Goal: Information Seeking & Learning: Find contact information

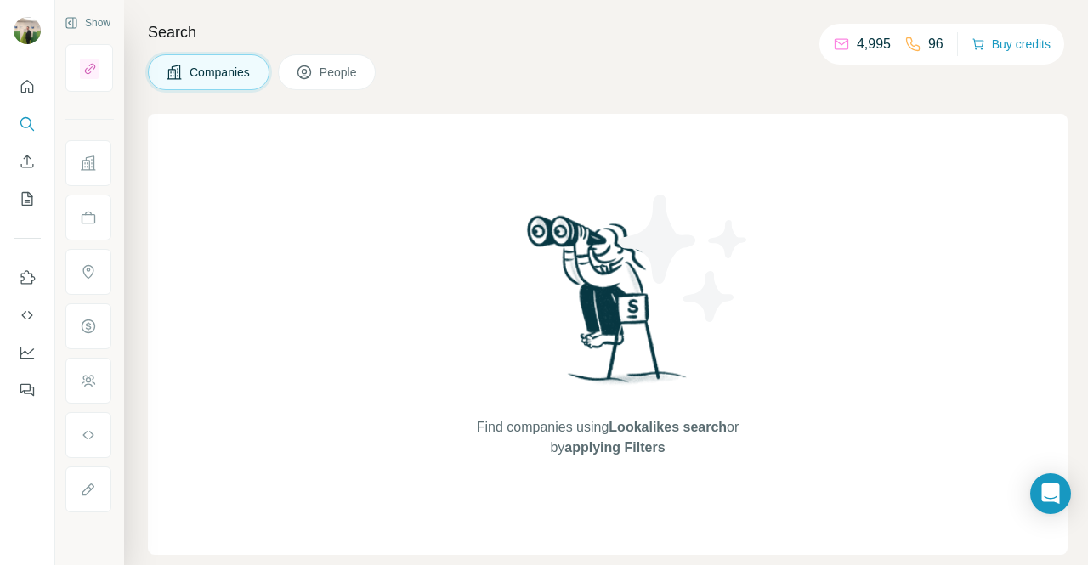
click at [332, 64] on span "People" at bounding box center [339, 72] width 39 height 17
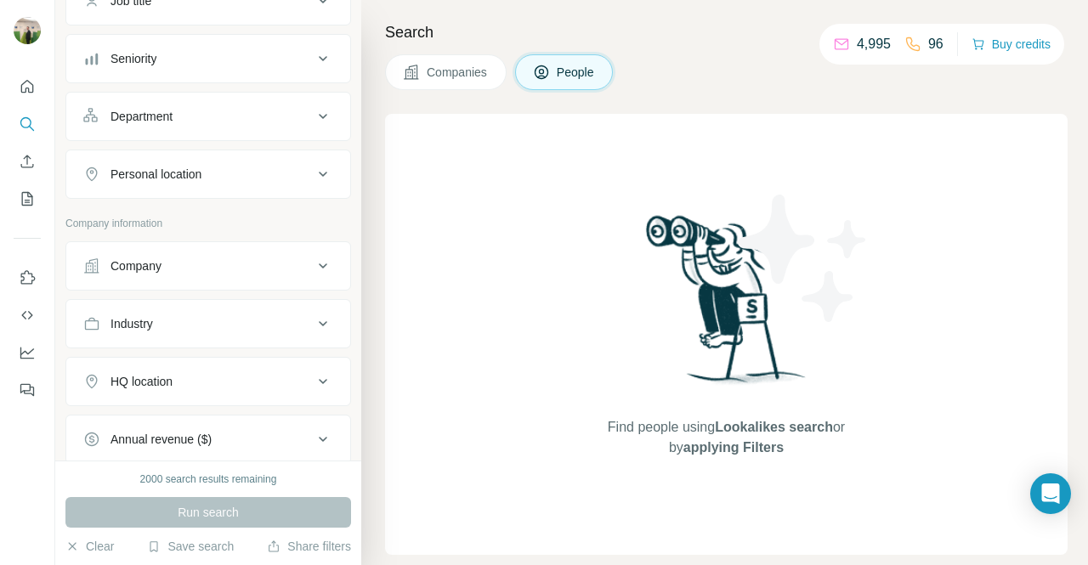
scroll to position [159, 0]
click at [202, 273] on button "Company" at bounding box center [208, 267] width 284 height 41
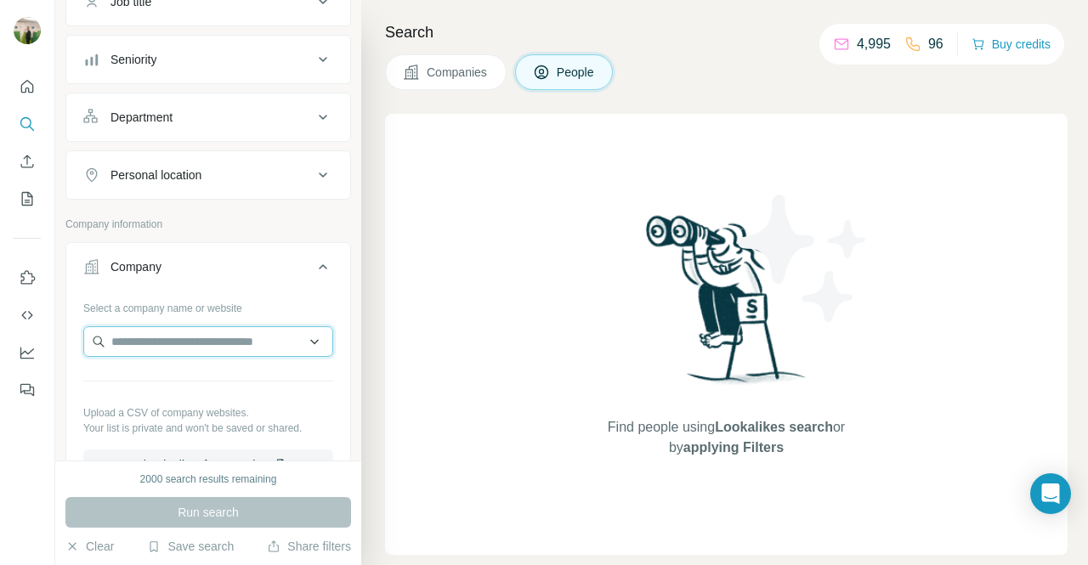
click at [205, 332] on input "text" at bounding box center [208, 341] width 250 height 31
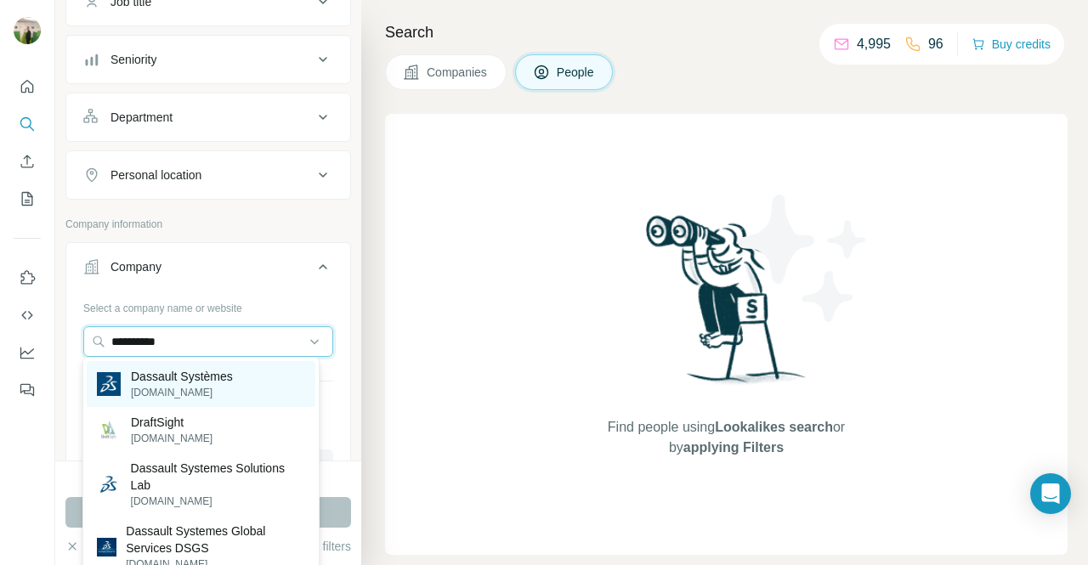
type input "**********"
click at [233, 387] on p "[DOMAIN_NAME]" at bounding box center [182, 392] width 102 height 15
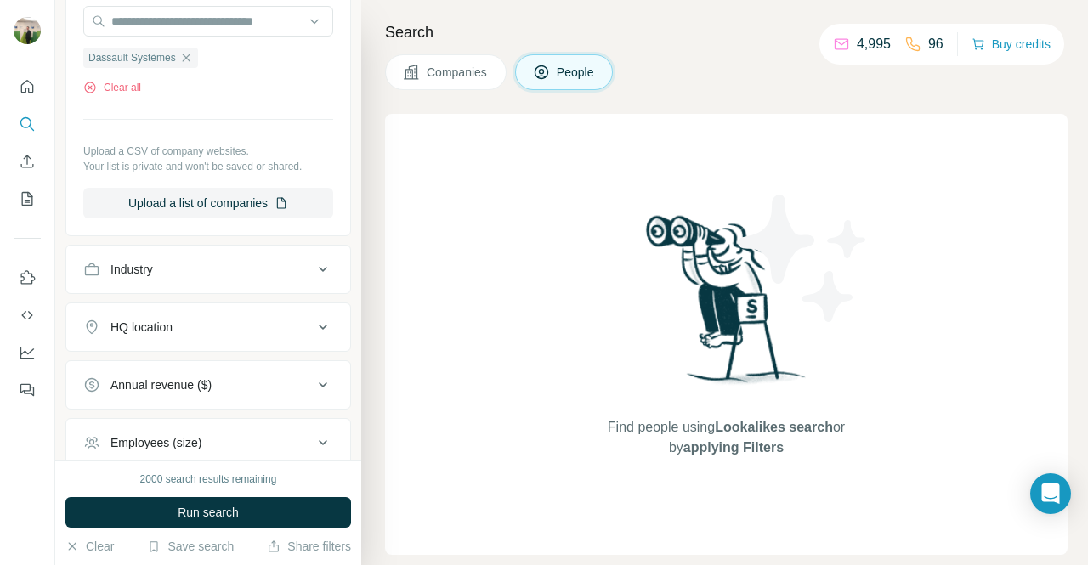
scroll to position [556, 0]
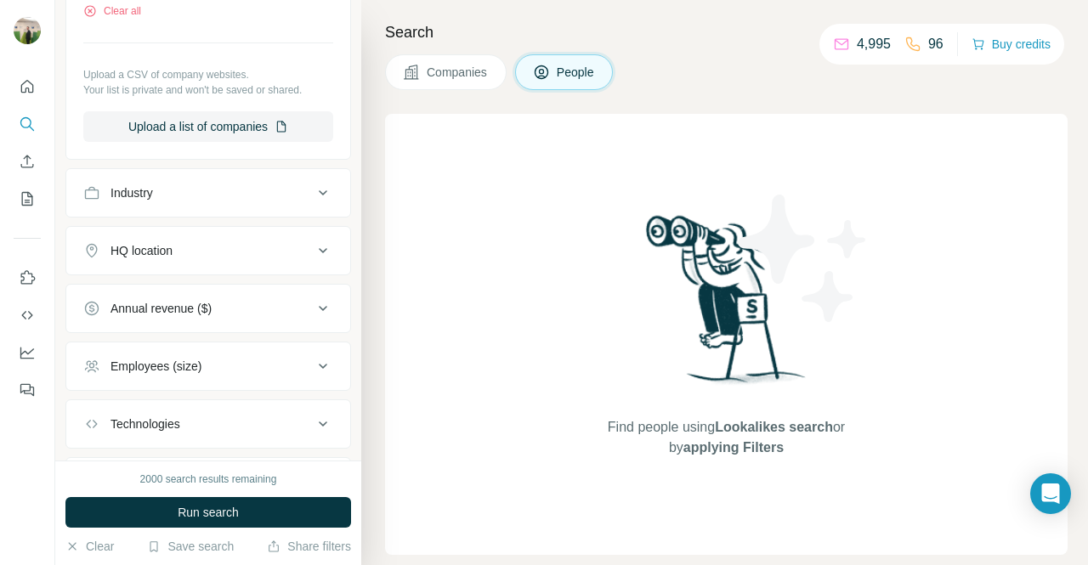
click at [241, 358] on div "Employees (size)" at bounding box center [198, 366] width 230 height 17
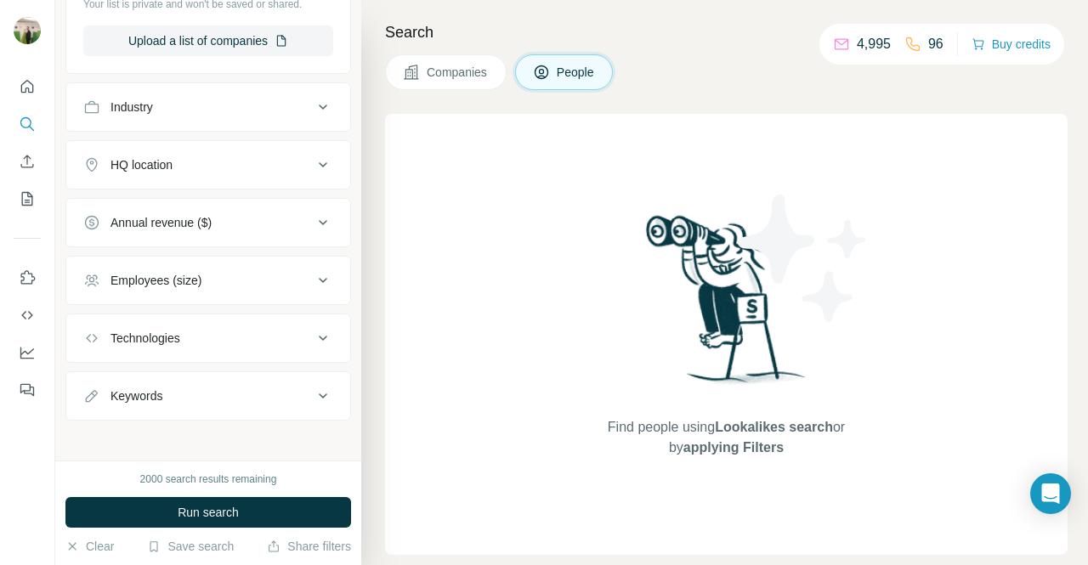
click at [274, 221] on div "Annual revenue ($)" at bounding box center [198, 222] width 230 height 17
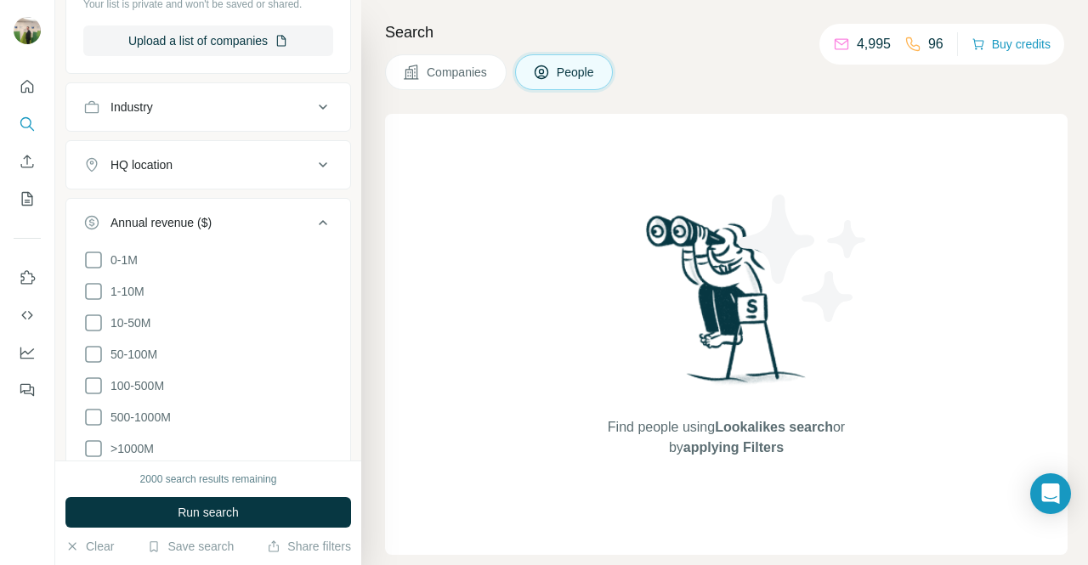
click at [274, 221] on div "Annual revenue ($)" at bounding box center [198, 222] width 230 height 17
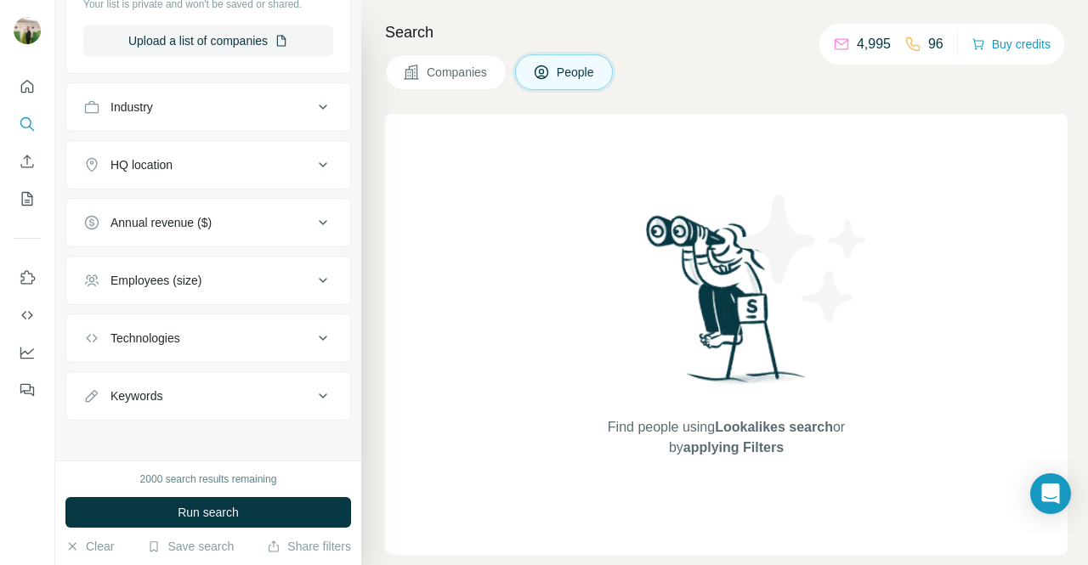
click at [286, 156] on div "HQ location" at bounding box center [198, 164] width 230 height 17
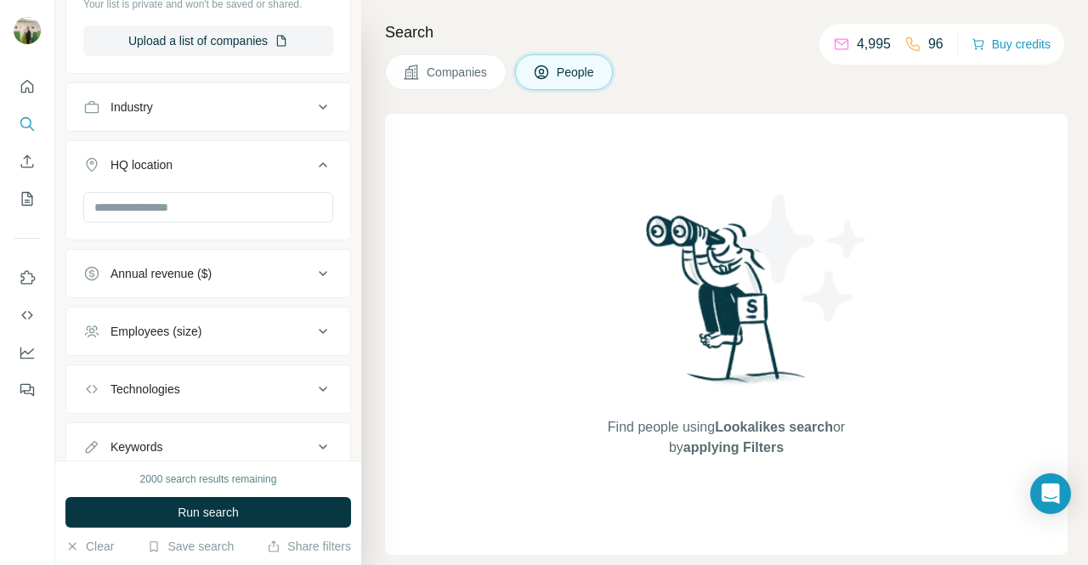
click at [286, 156] on div "HQ location" at bounding box center [198, 164] width 230 height 17
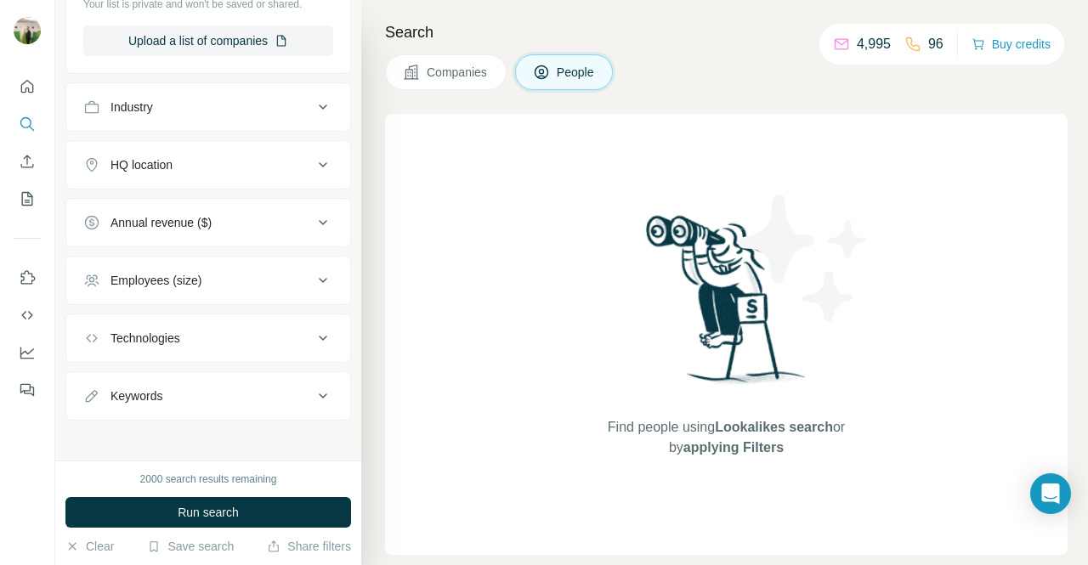
click at [275, 120] on button "Industry" at bounding box center [208, 107] width 284 height 41
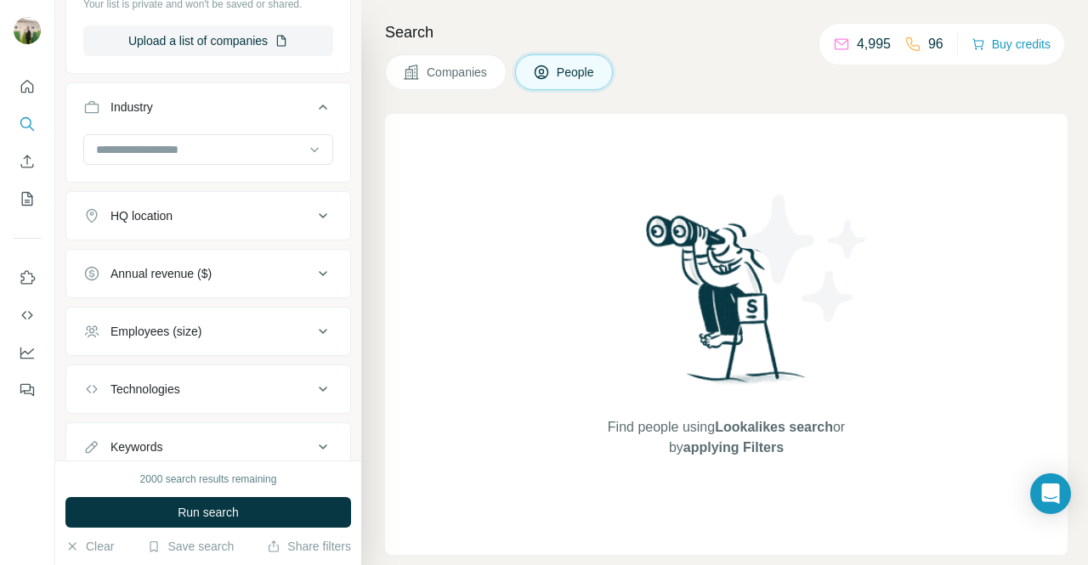
click at [248, 99] on div "Industry" at bounding box center [198, 107] width 230 height 17
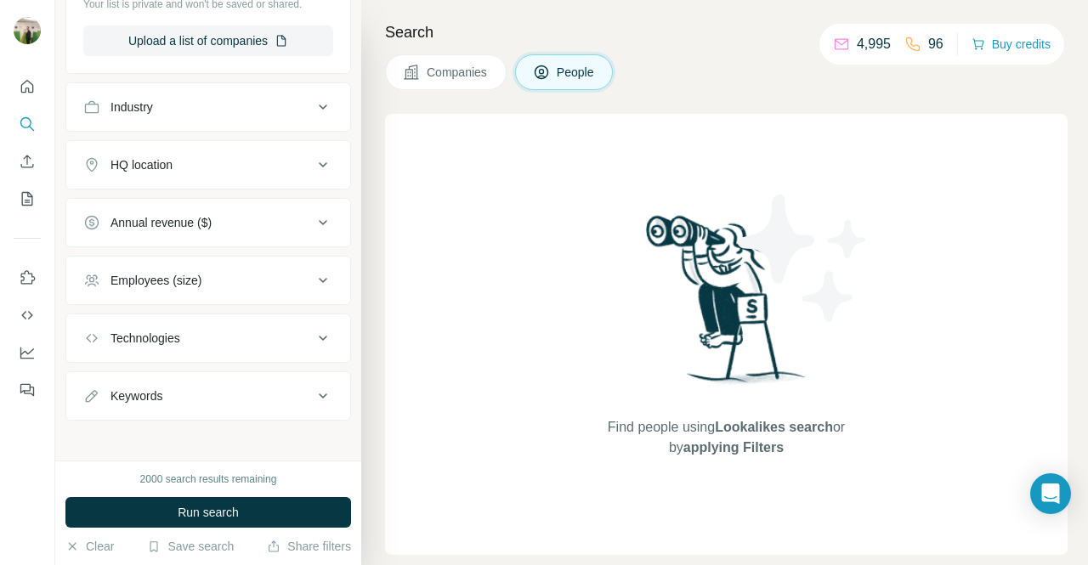
click at [274, 337] on div "Technologies" at bounding box center [198, 338] width 230 height 17
click at [273, 337] on div "Technologies" at bounding box center [198, 338] width 230 height 17
click at [270, 280] on div "Employees (size)" at bounding box center [198, 280] width 230 height 17
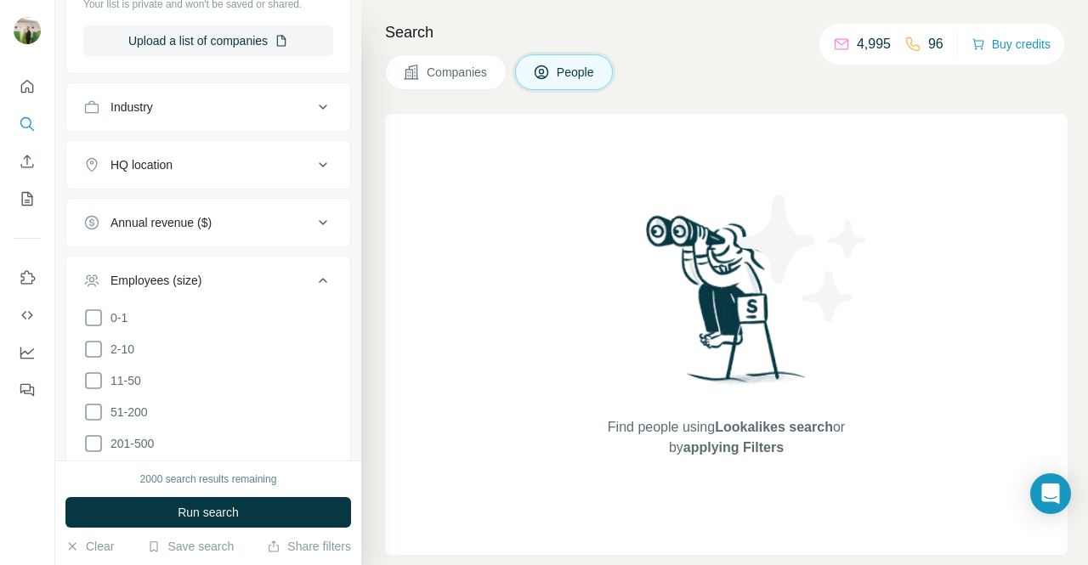
click at [270, 280] on div "Employees (size)" at bounding box center [198, 280] width 230 height 17
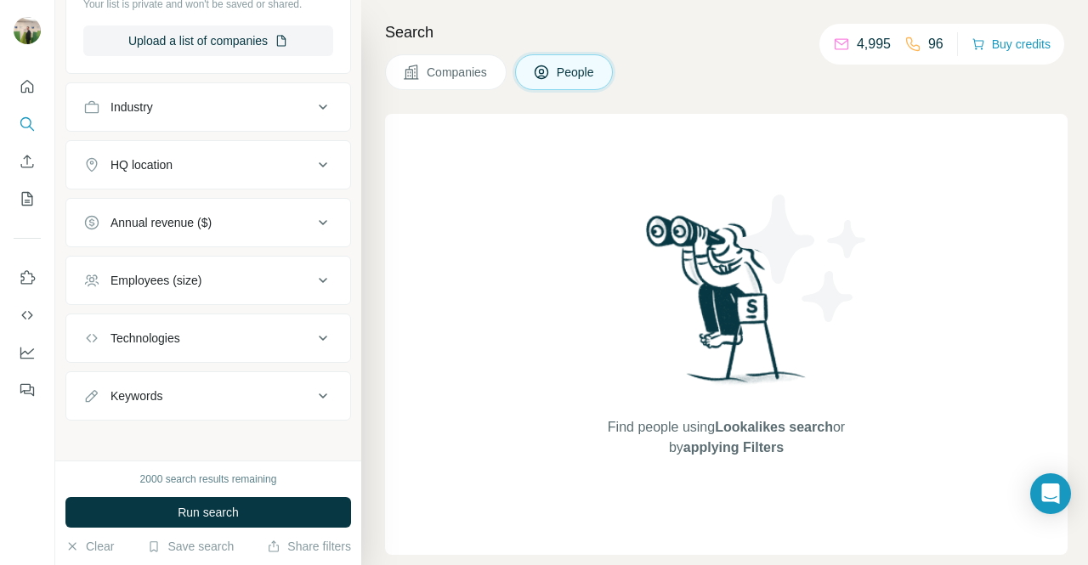
click at [279, 221] on div "Annual revenue ($)" at bounding box center [198, 222] width 230 height 17
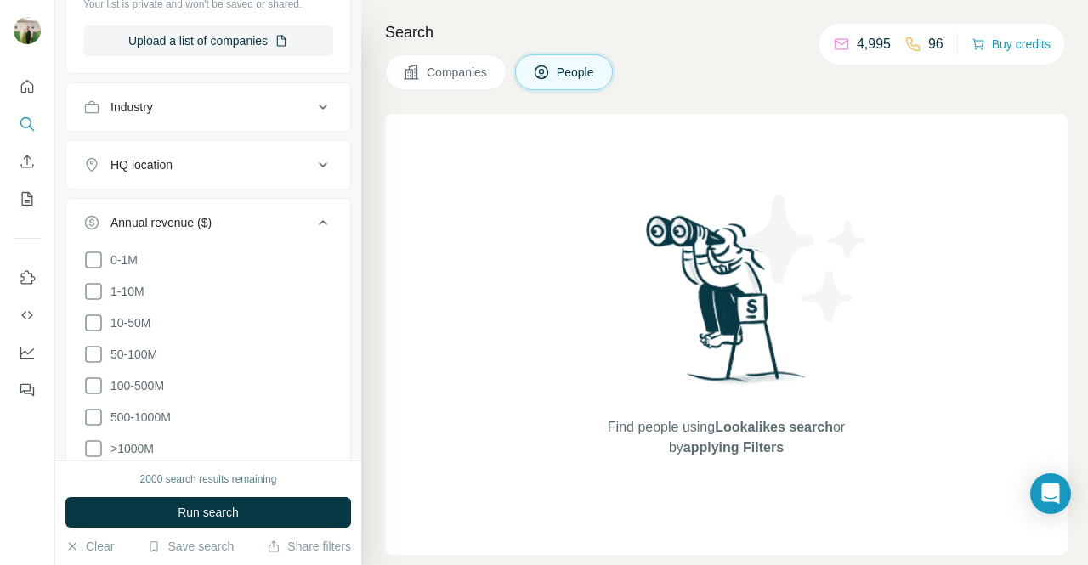
click at [279, 221] on div "Annual revenue ($)" at bounding box center [198, 222] width 230 height 17
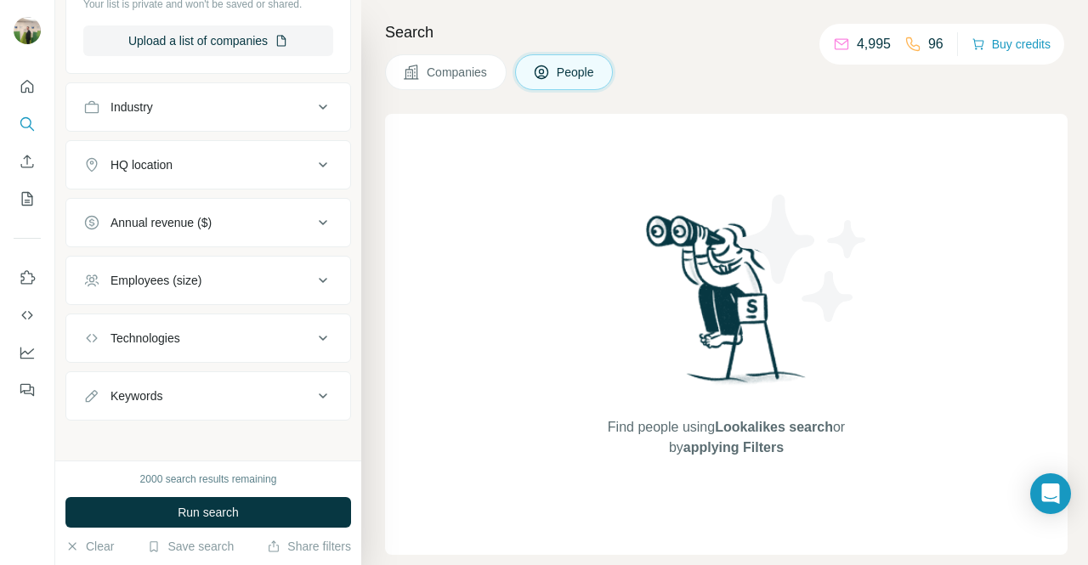
click at [247, 157] on div "HQ location" at bounding box center [198, 164] width 230 height 17
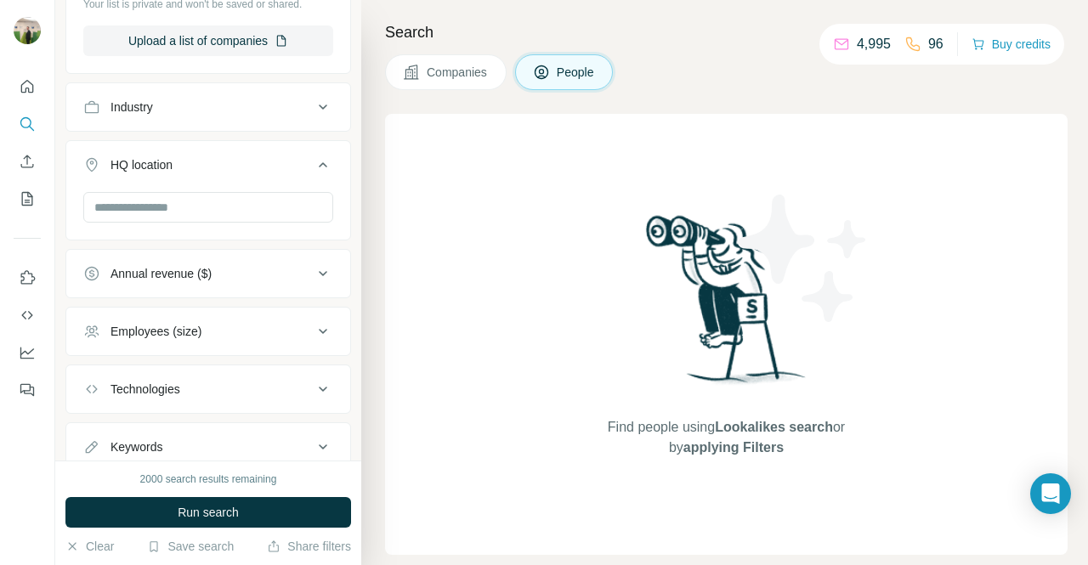
click at [313, 158] on icon at bounding box center [323, 165] width 20 height 20
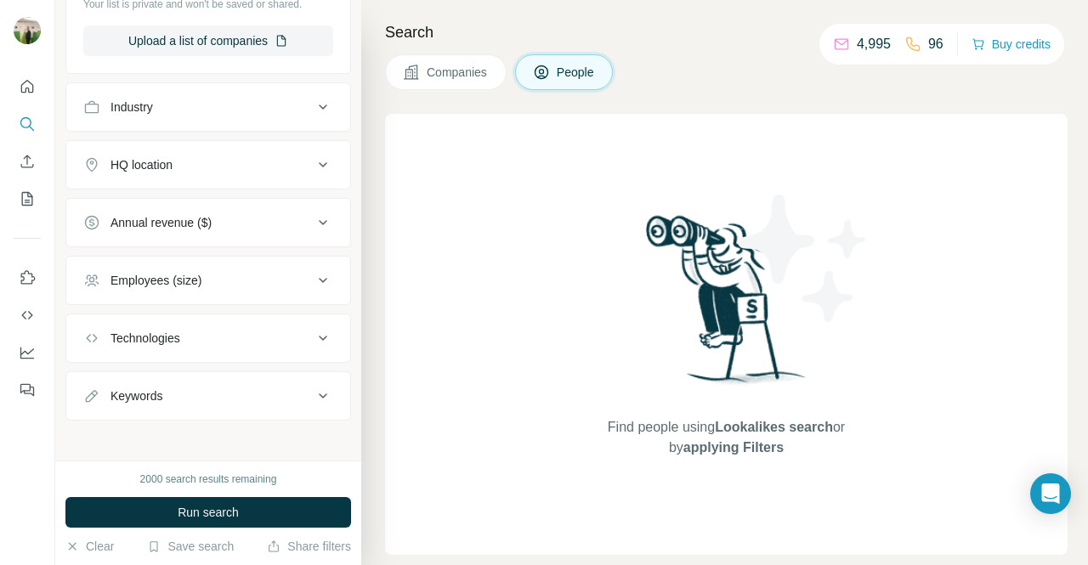
click at [279, 100] on div "Industry" at bounding box center [198, 107] width 230 height 17
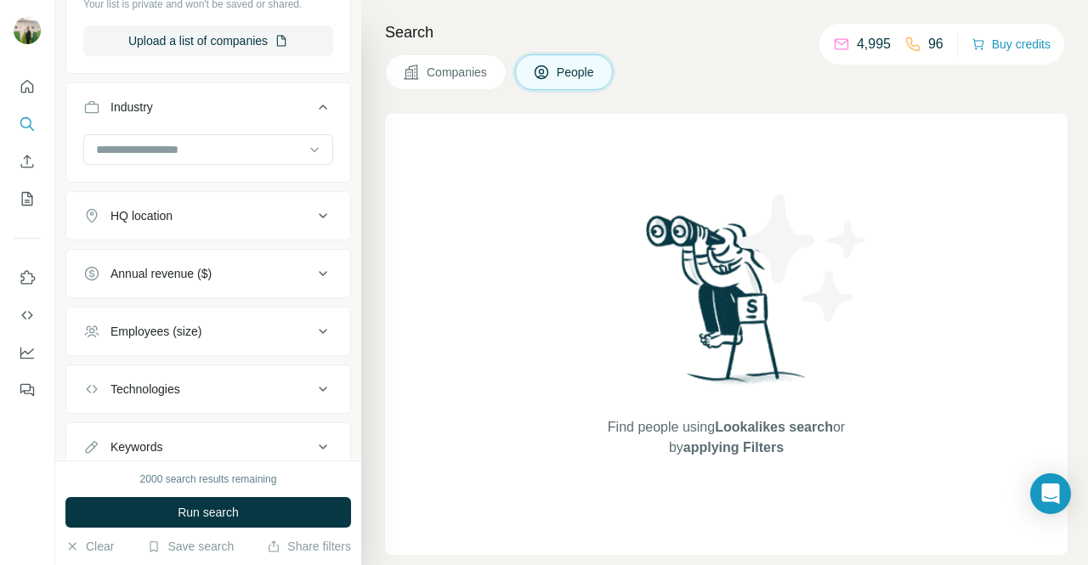
click at [278, 100] on div "Industry" at bounding box center [198, 107] width 230 height 17
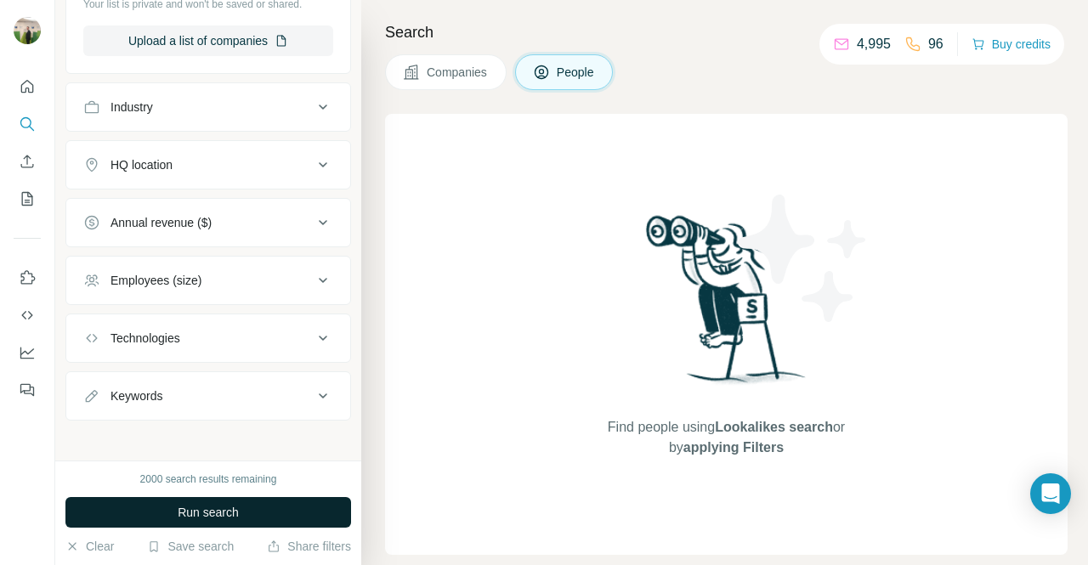
click at [260, 501] on button "Run search" at bounding box center [208, 512] width 286 height 31
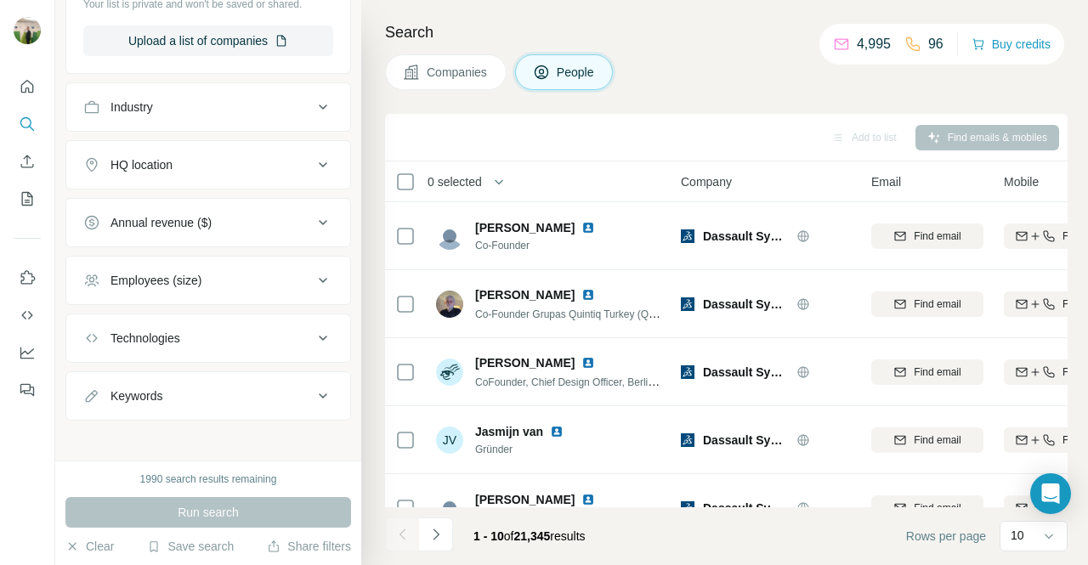
click at [238, 388] on div "Keywords" at bounding box center [198, 396] width 230 height 17
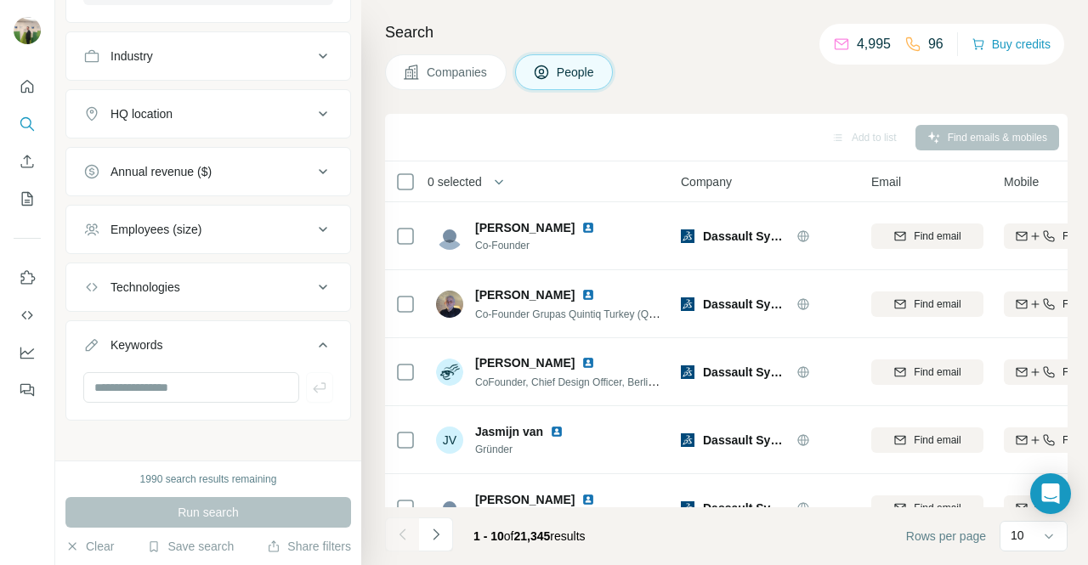
click at [257, 354] on button "Keywords" at bounding box center [208, 349] width 284 height 48
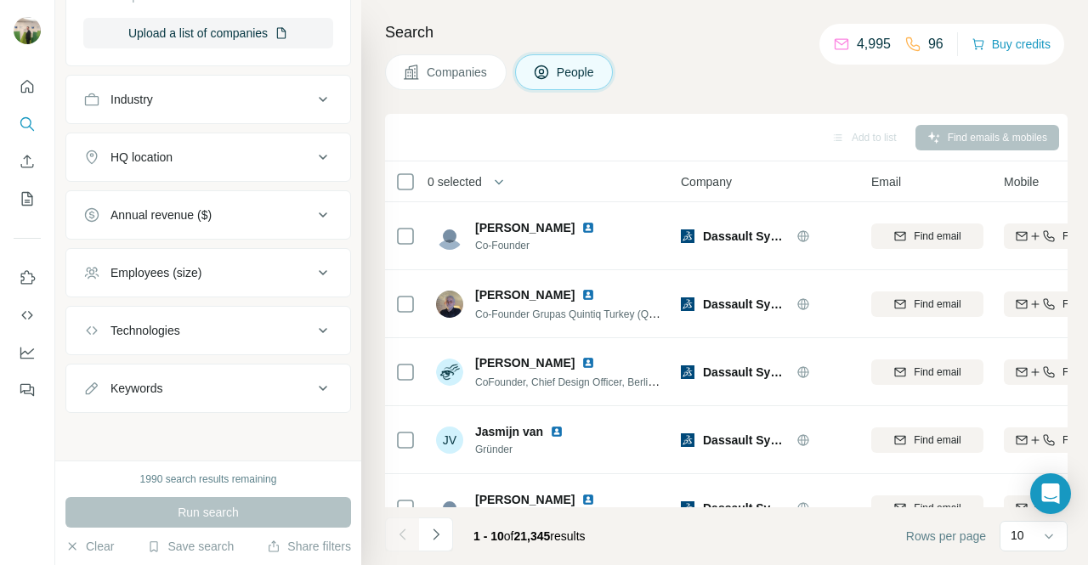
scroll to position [642, 0]
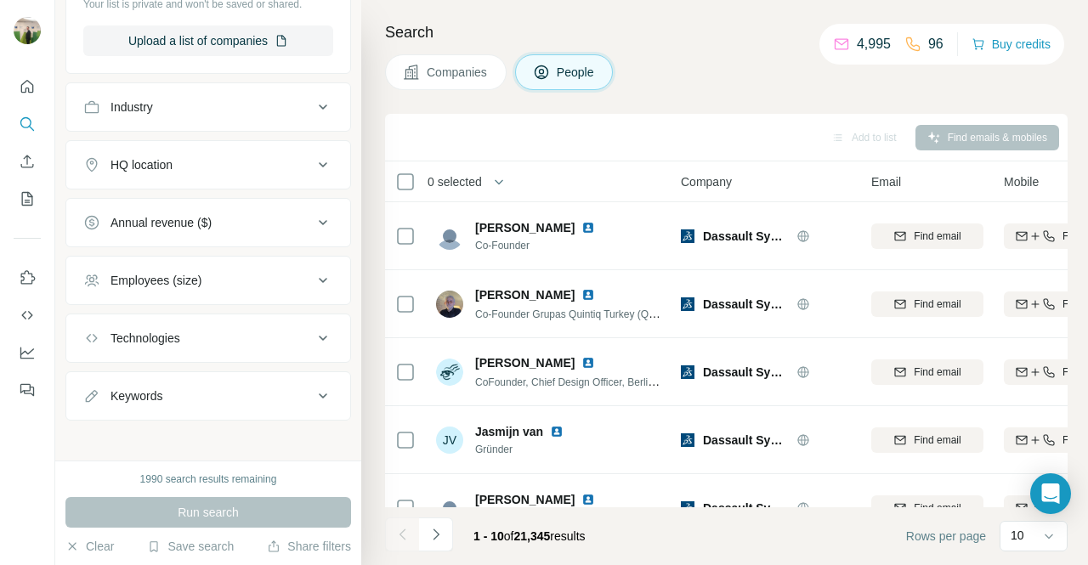
click at [214, 330] on div "Technologies" at bounding box center [198, 338] width 230 height 17
click at [241, 224] on div "Annual revenue ($)" at bounding box center [198, 222] width 230 height 17
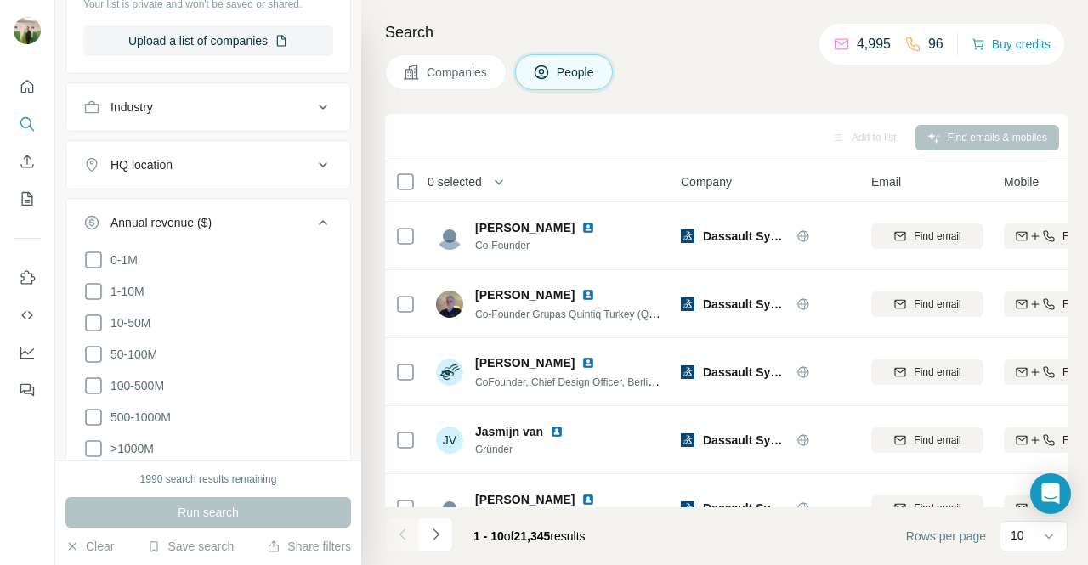
drag, startPoint x: 241, startPoint y: 224, endPoint x: 247, endPoint y: 286, distance: 61.5
click at [247, 286] on div "Annual revenue ($) 0-1M 1-10M 10-50M 50-100M 100-500M 500-1000M >1000M" at bounding box center [208, 338] width 286 height 280
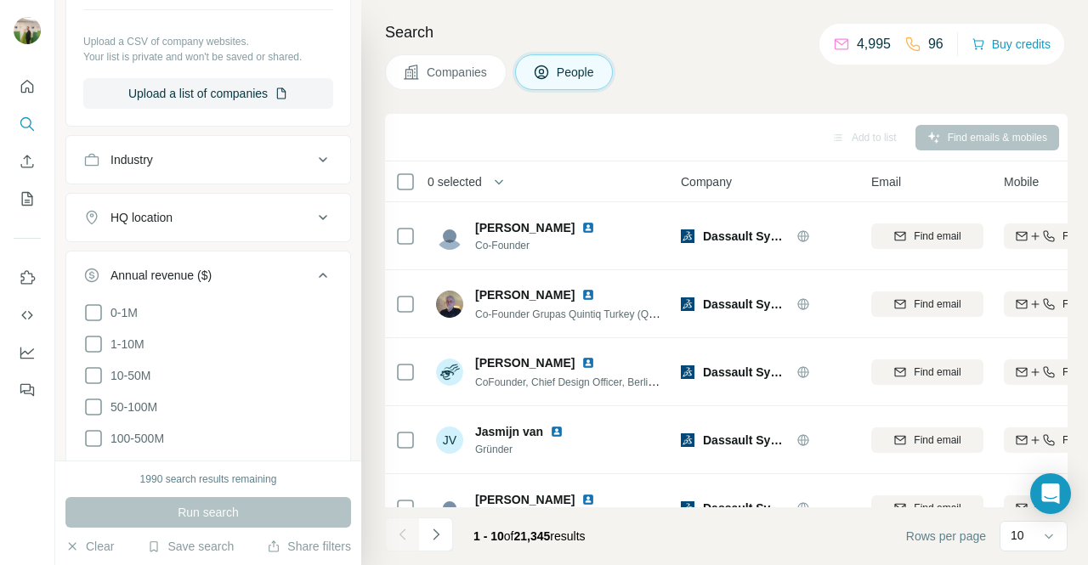
scroll to position [585, 0]
click at [258, 248] on ul "Company 1 Select a company name or website Dassault Systèmes Clear all Upload a…" at bounding box center [208, 262] width 286 height 892
click at [252, 264] on button "Annual revenue ($)" at bounding box center [208, 283] width 284 height 48
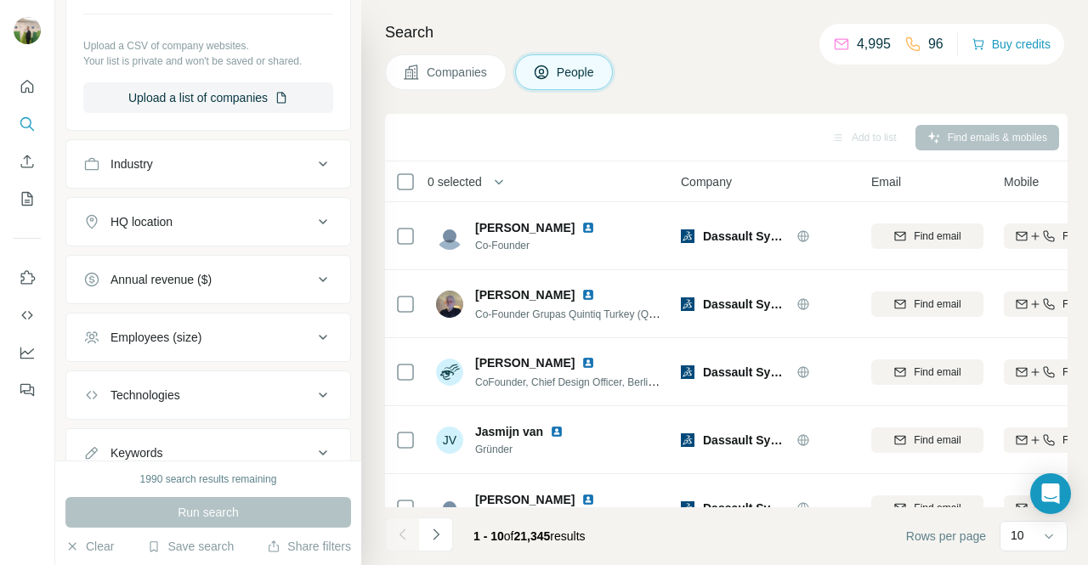
click at [259, 234] on button "HQ location" at bounding box center [208, 221] width 284 height 41
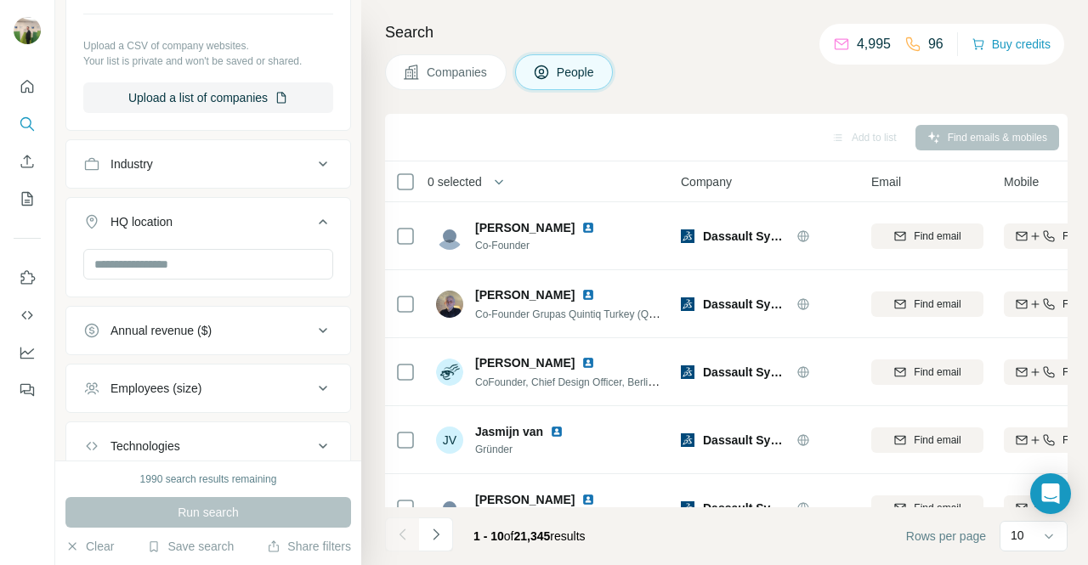
click at [267, 219] on div "HQ location" at bounding box center [198, 221] width 230 height 17
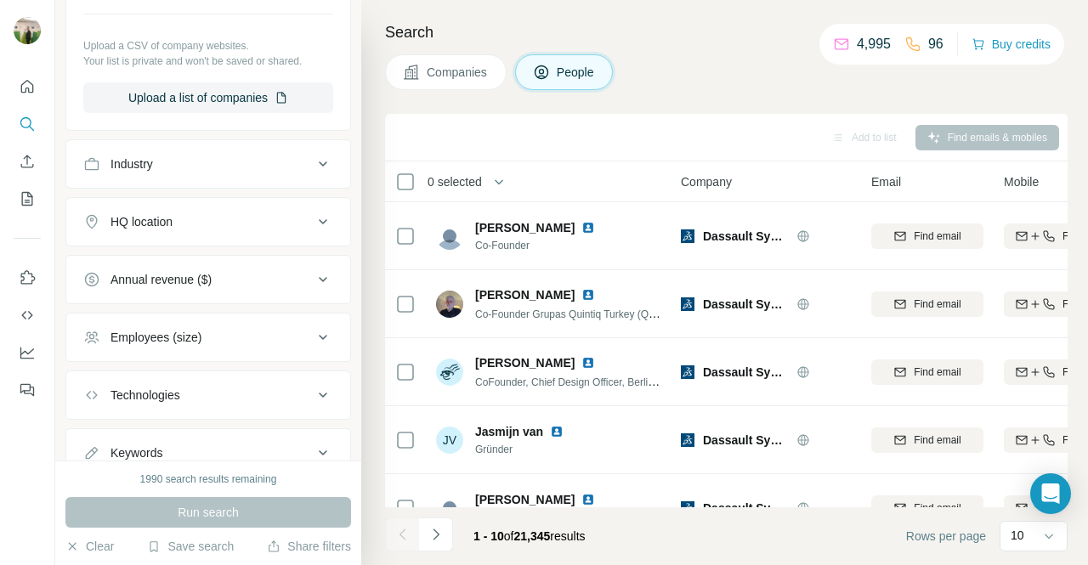
click at [279, 166] on div "Industry" at bounding box center [198, 164] width 230 height 17
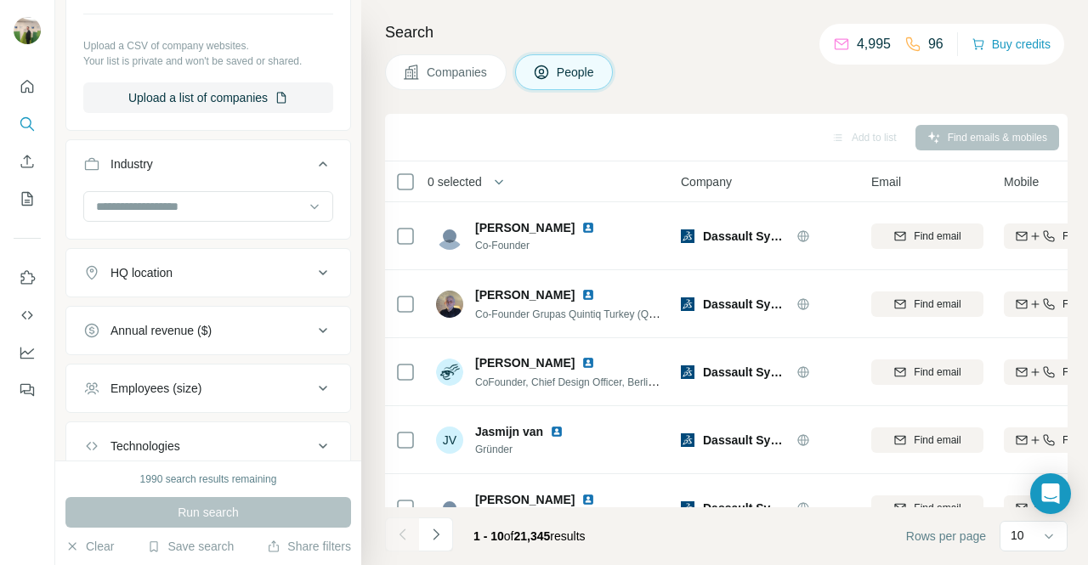
click at [279, 164] on div "Industry" at bounding box center [198, 164] width 230 height 17
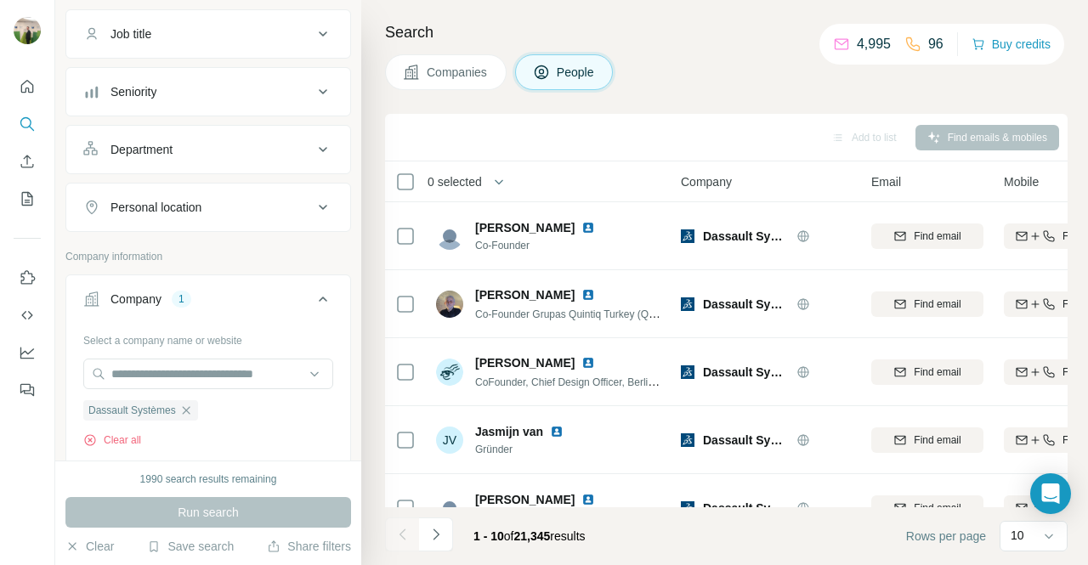
scroll to position [89, 0]
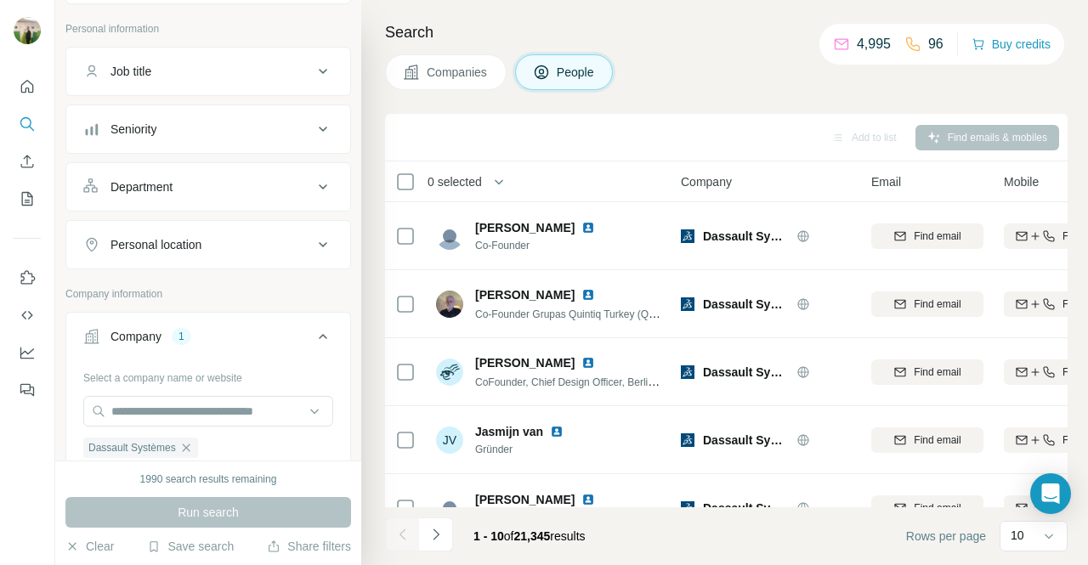
click at [275, 336] on div "Company 1" at bounding box center [198, 336] width 230 height 17
click at [294, 254] on button "Personal location" at bounding box center [208, 244] width 284 height 41
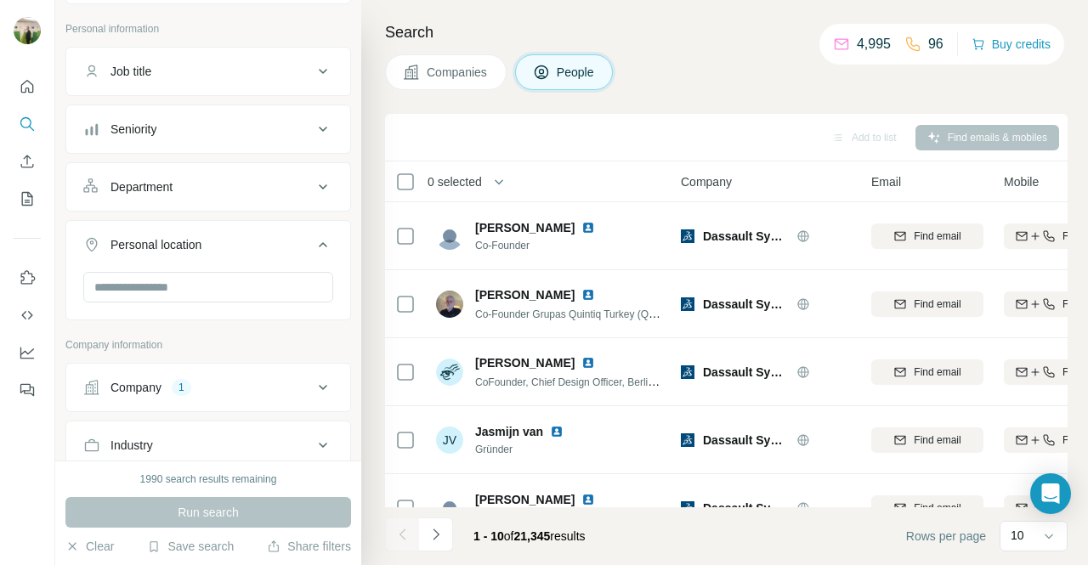
click at [294, 249] on div "Personal location" at bounding box center [198, 244] width 230 height 17
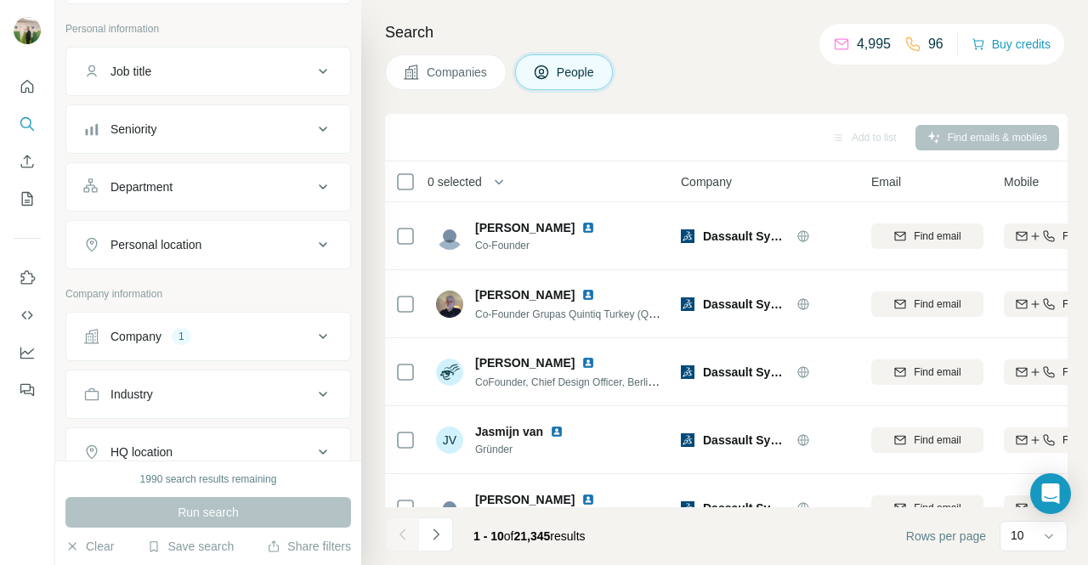
click at [286, 179] on div "Department" at bounding box center [198, 187] width 230 height 17
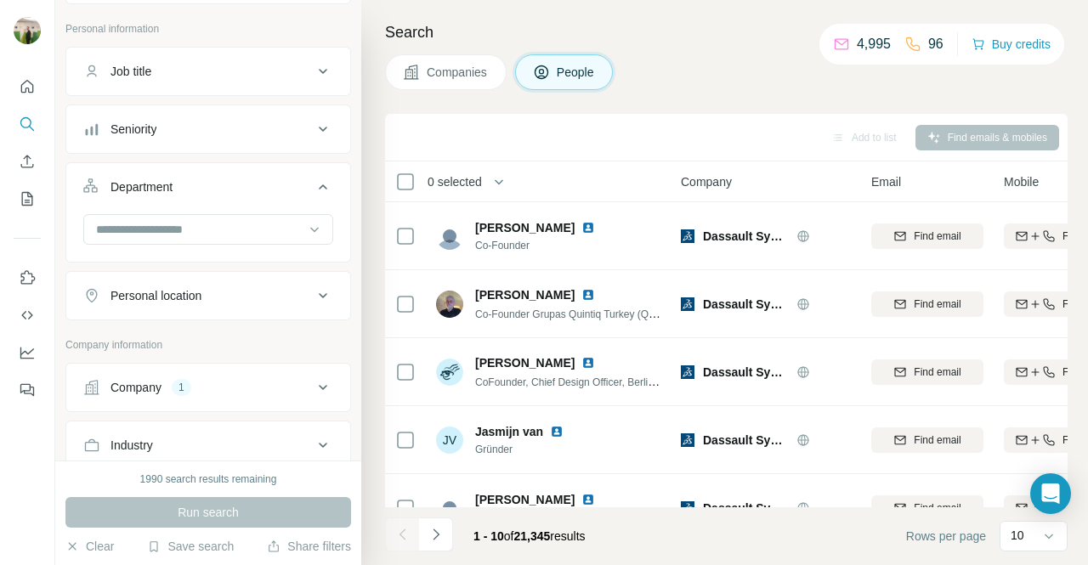
click at [282, 175] on button "Department" at bounding box center [208, 191] width 284 height 48
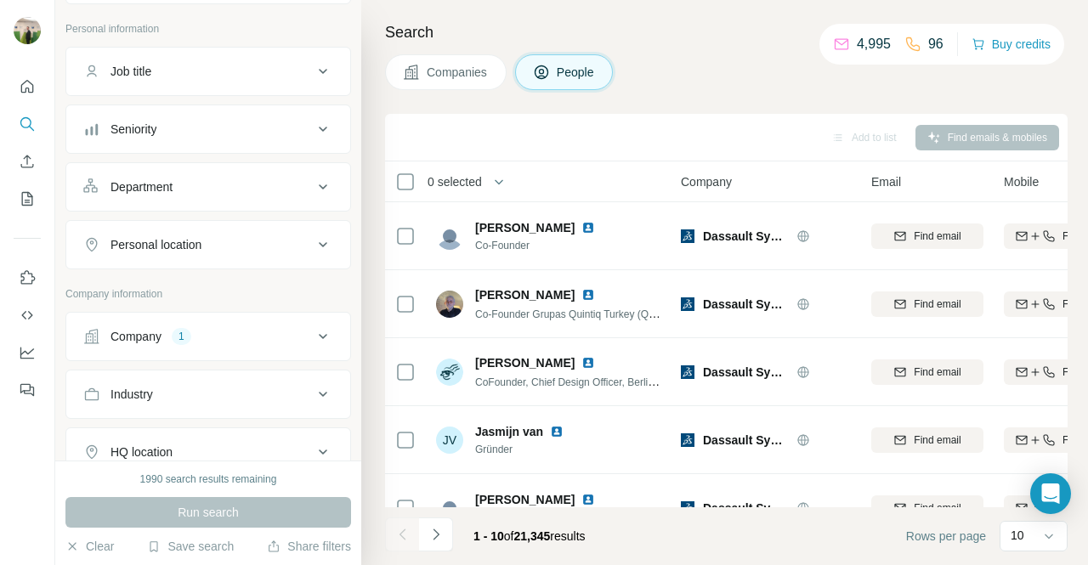
click at [294, 134] on div "Seniority" at bounding box center [198, 129] width 230 height 17
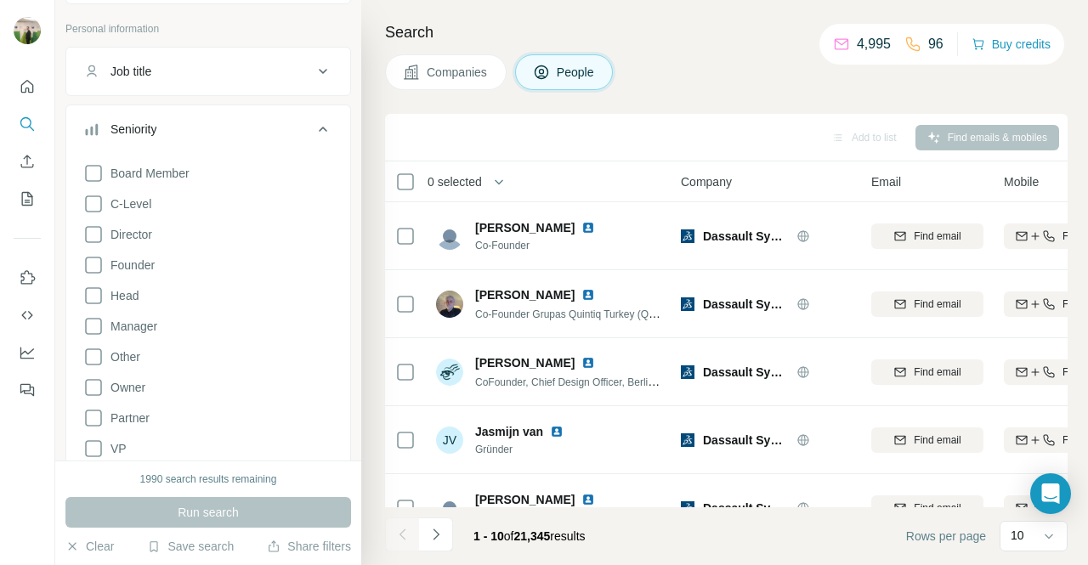
drag, startPoint x: 294, startPoint y: 134, endPoint x: 288, endPoint y: 163, distance: 29.5
click at [288, 163] on div "Seniority Board Member C-Level Director Founder Head Manager Other Owner Partne…" at bounding box center [208, 291] width 286 height 372
click at [133, 196] on span "C-Level" at bounding box center [128, 204] width 48 height 17
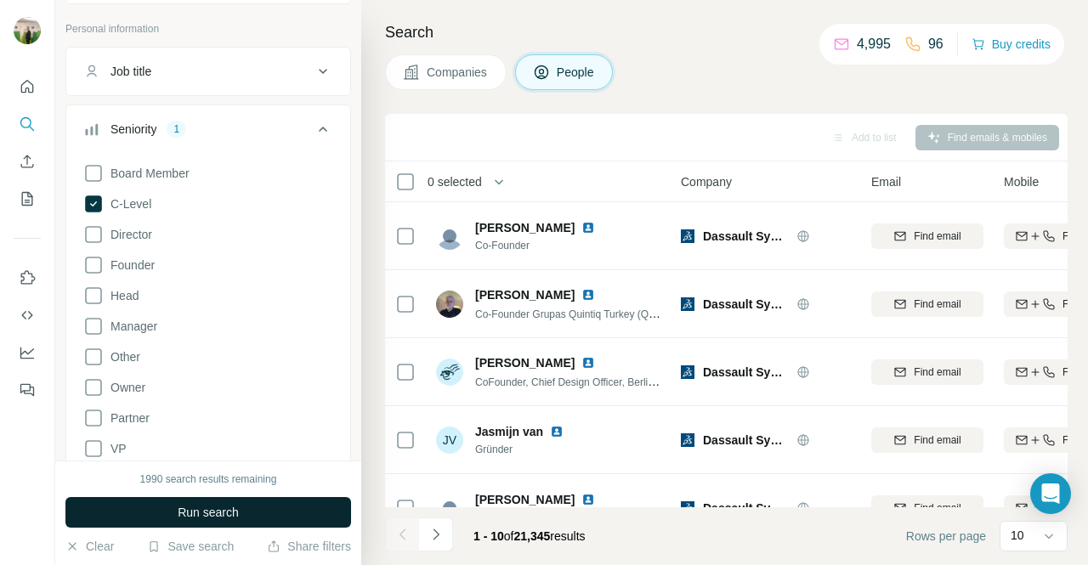
click at [252, 502] on button "Run search" at bounding box center [208, 512] width 286 height 31
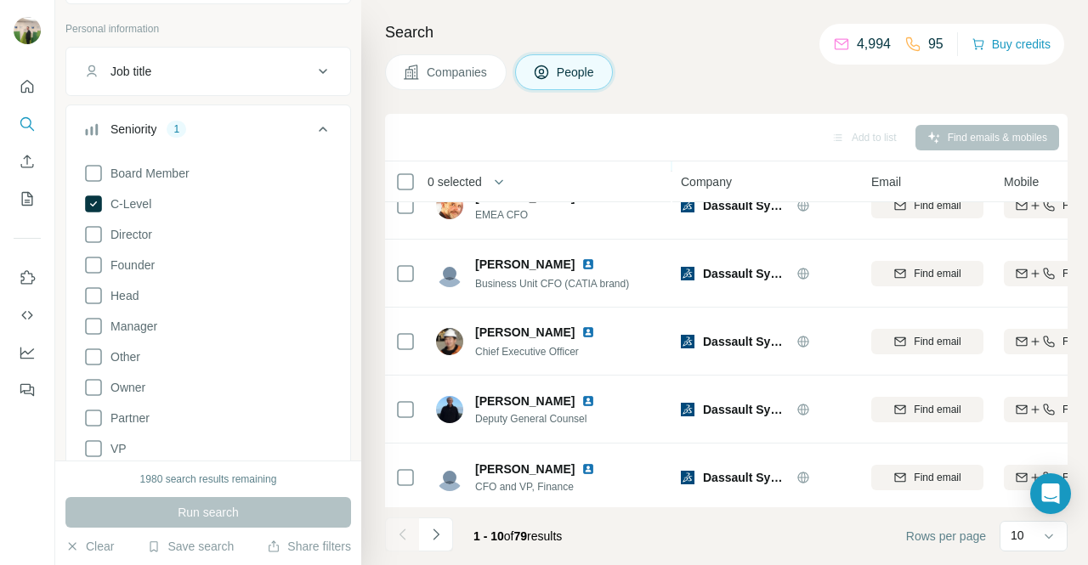
scroll to position [383, 0]
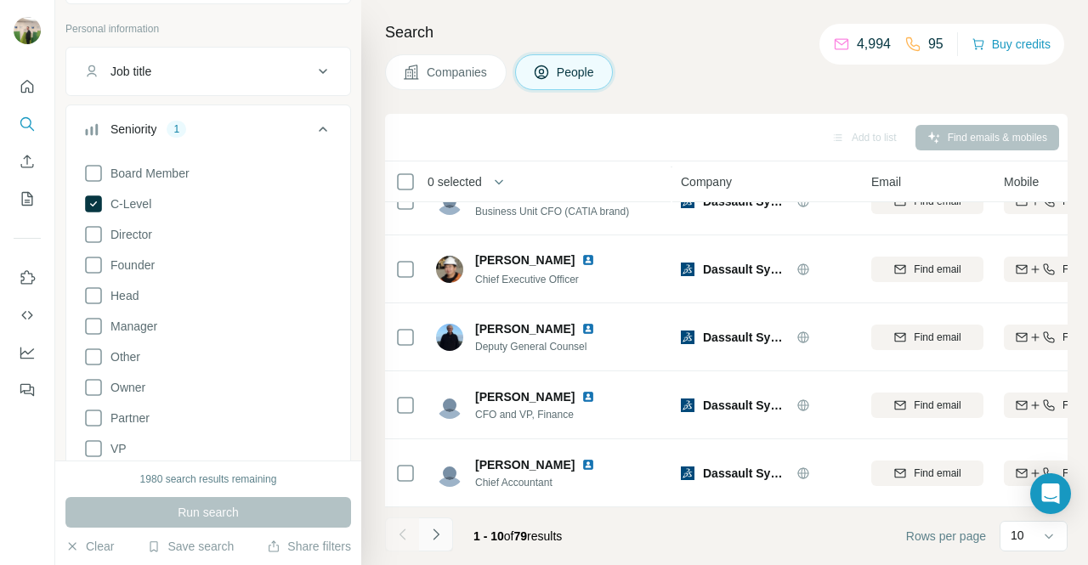
click at [440, 534] on icon "Navigate to next page" at bounding box center [436, 534] width 17 height 17
click at [439, 551] on button "Navigate to next page" at bounding box center [436, 535] width 34 height 34
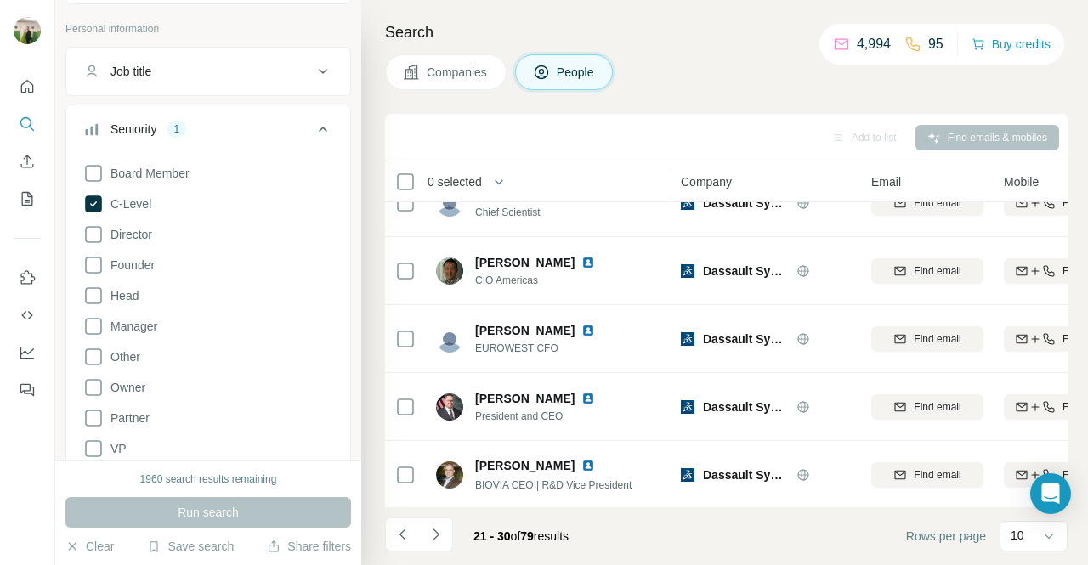
scroll to position [328, 0]
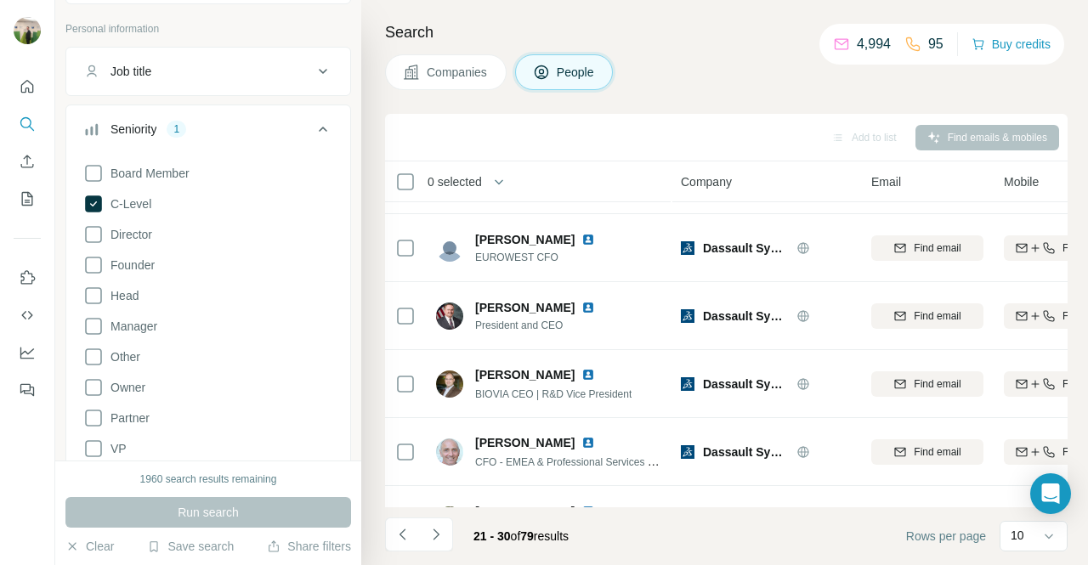
click at [458, 532] on div "21 - 30 of 79 results" at bounding box center [483, 536] width 197 height 37
click at [437, 531] on icon "Navigate to next page" at bounding box center [436, 534] width 17 height 17
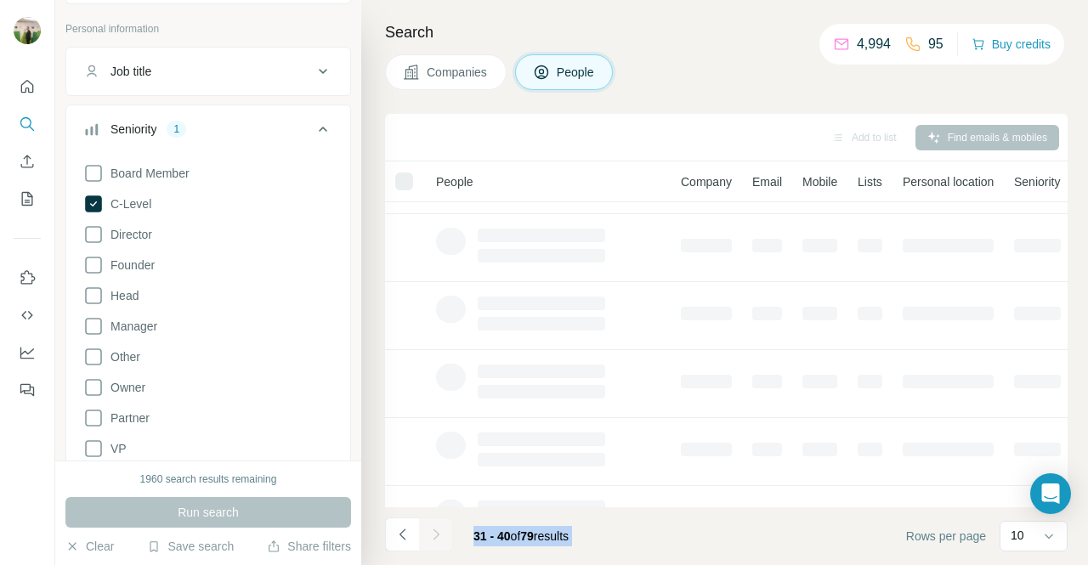
click at [437, 531] on div at bounding box center [436, 535] width 34 height 34
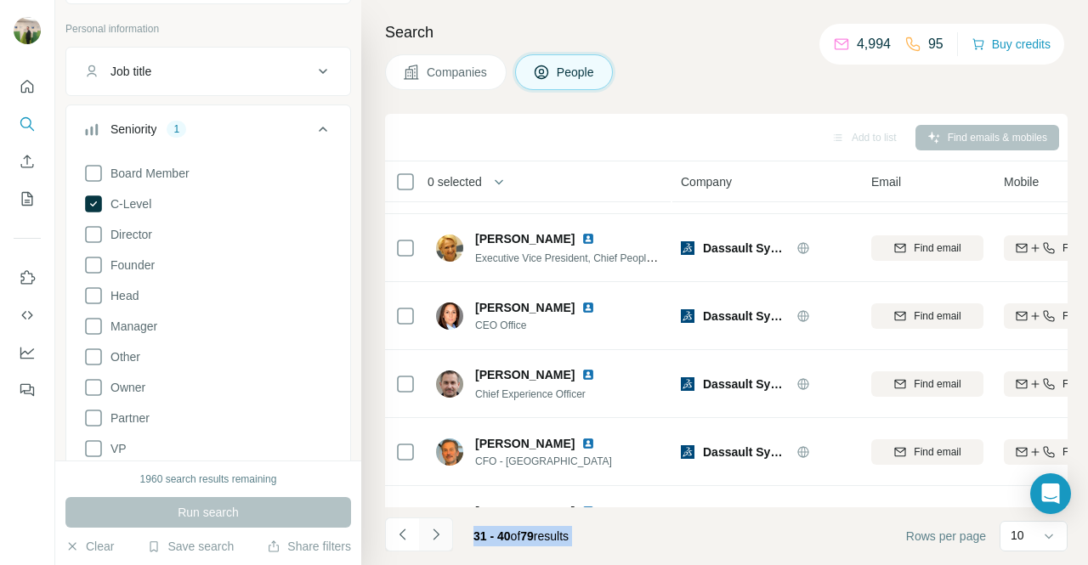
click at [437, 531] on icon "Navigate to next page" at bounding box center [436, 534] width 17 height 17
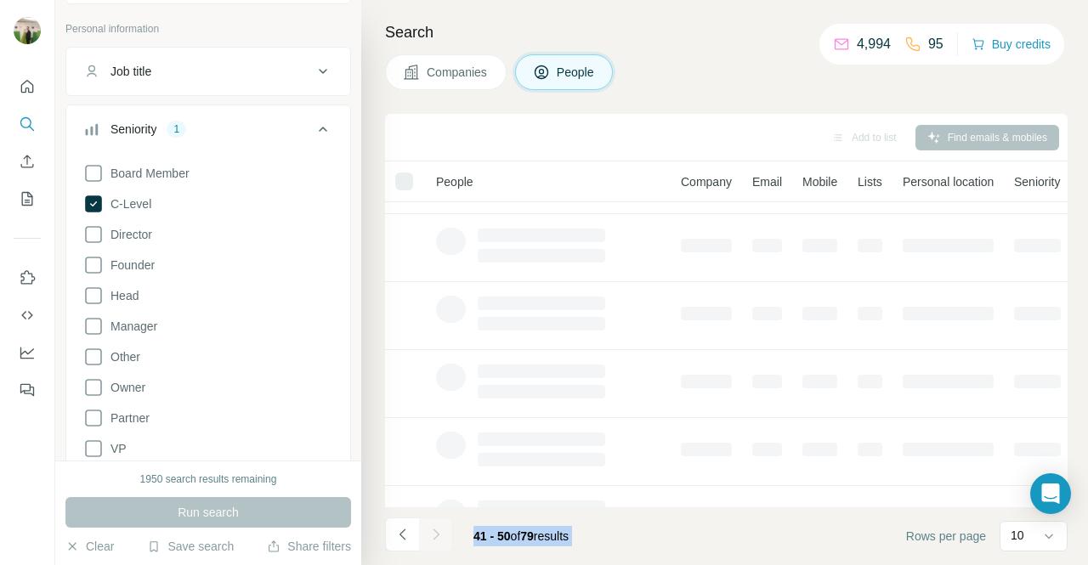
click at [437, 531] on div at bounding box center [436, 535] width 34 height 34
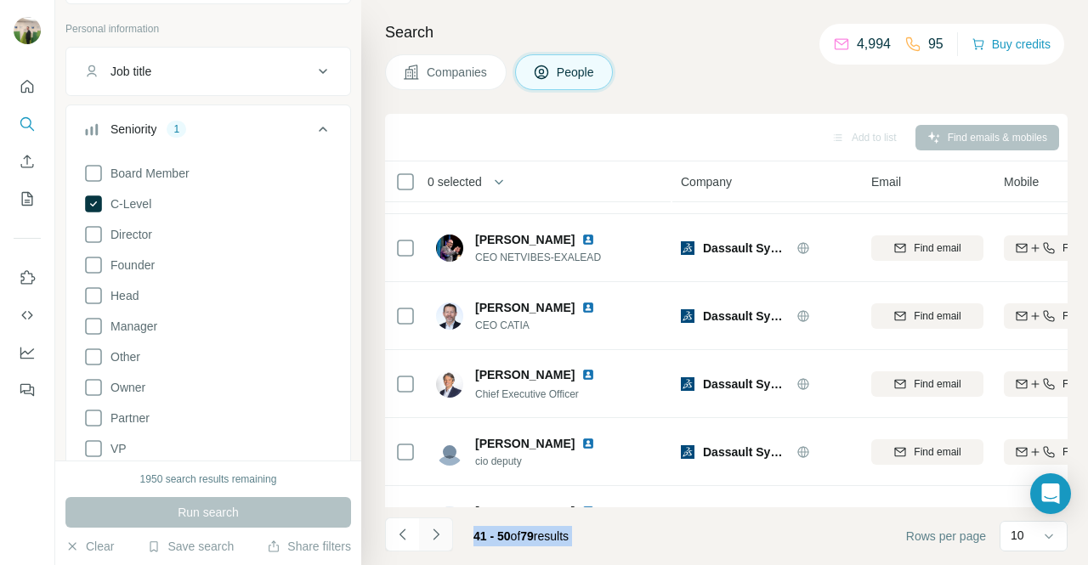
click at [437, 531] on icon "Navigate to next page" at bounding box center [436, 534] width 17 height 17
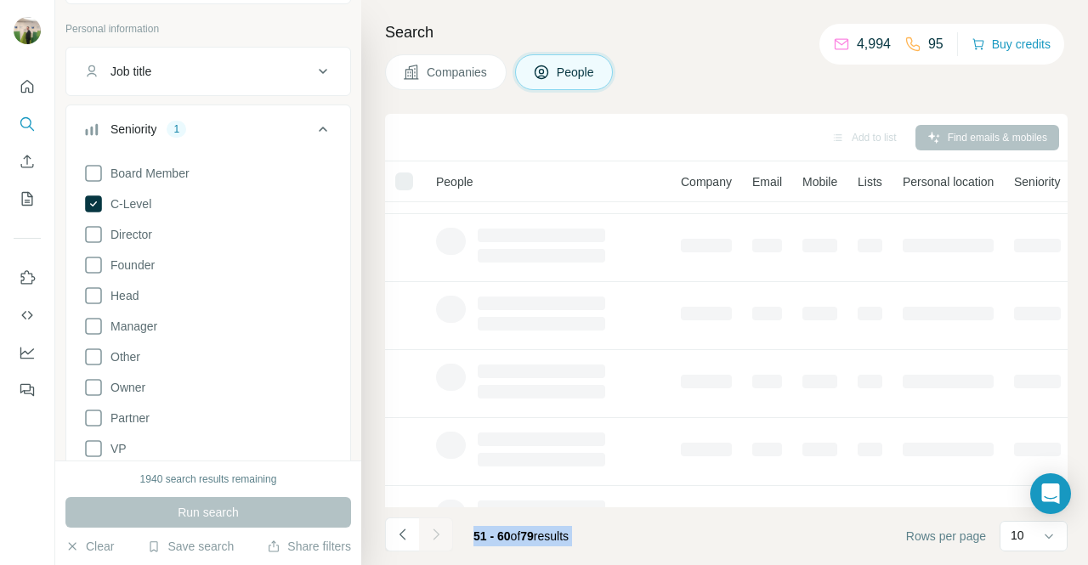
click at [437, 531] on div at bounding box center [436, 535] width 34 height 34
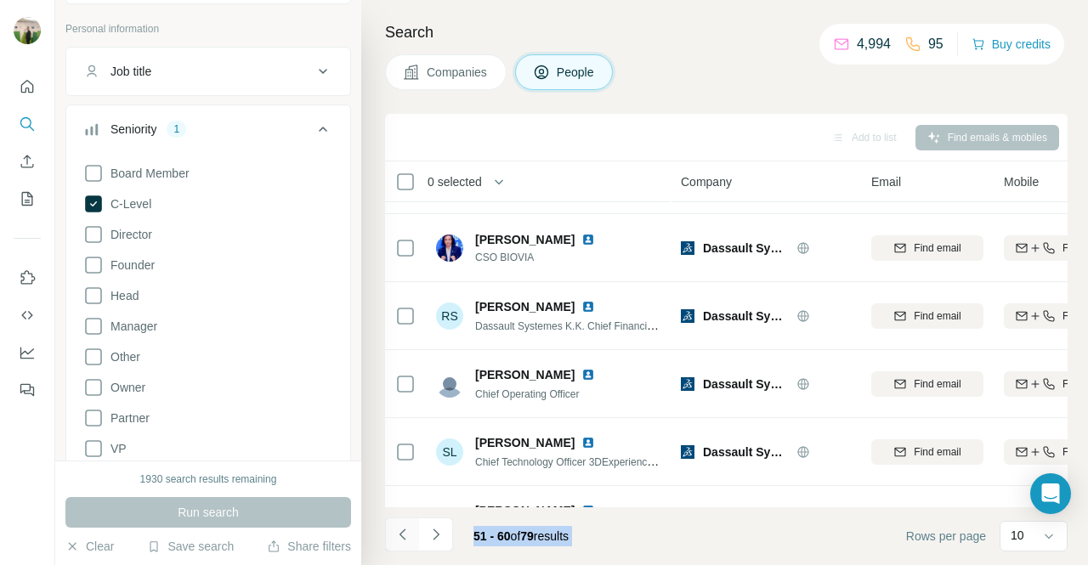
click at [405, 543] on button "Navigate to previous page" at bounding box center [402, 535] width 34 height 34
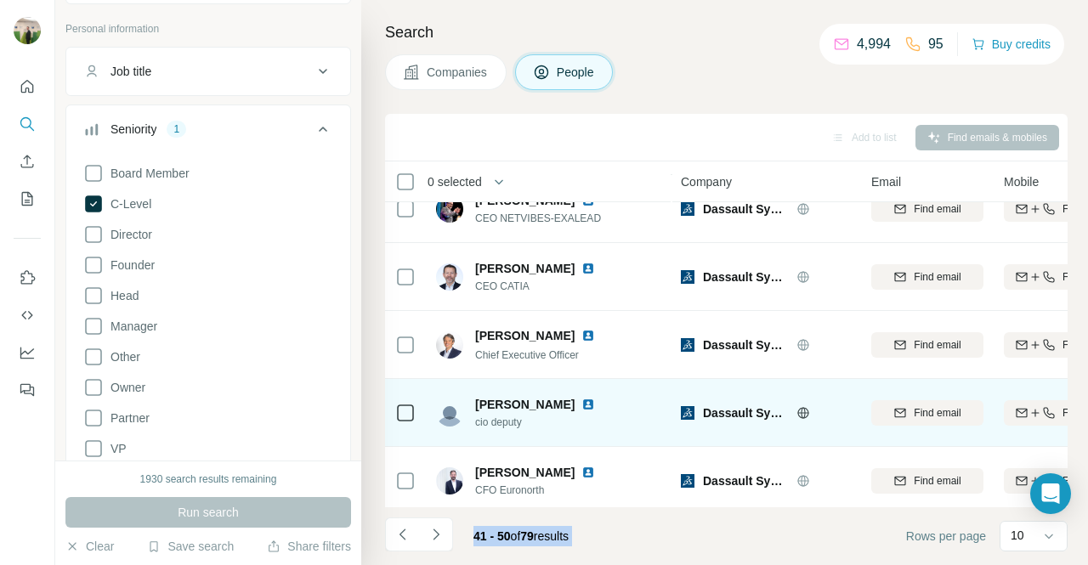
scroll to position [383, 0]
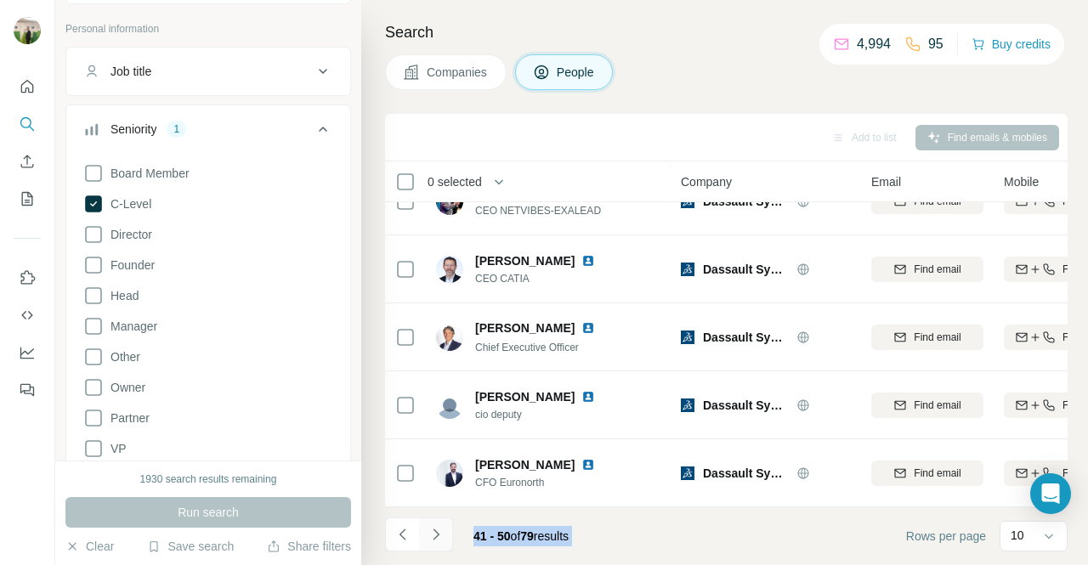
click at [440, 549] on button "Navigate to next page" at bounding box center [436, 535] width 34 height 34
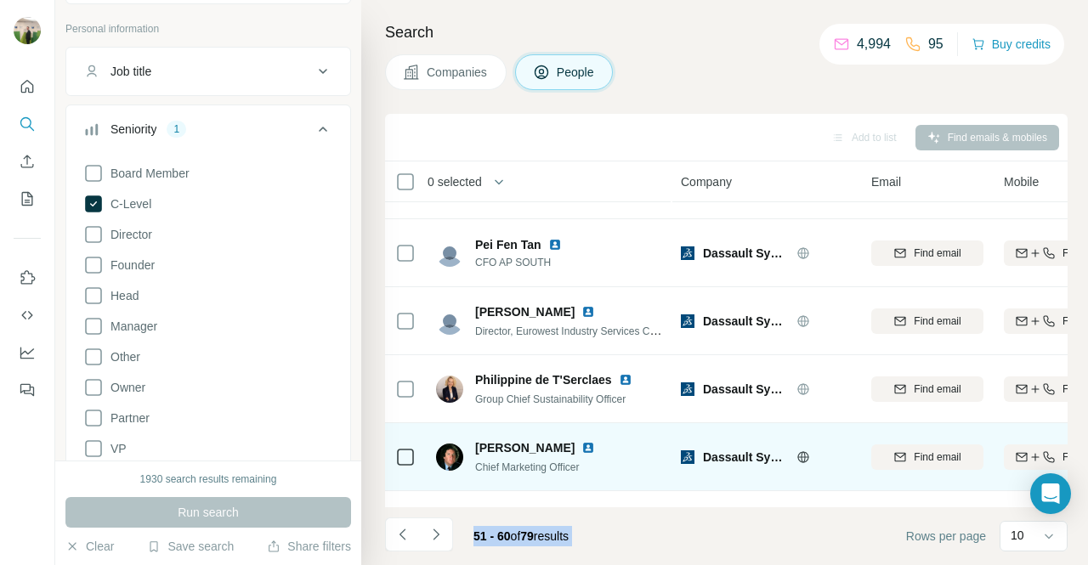
scroll to position [0, 0]
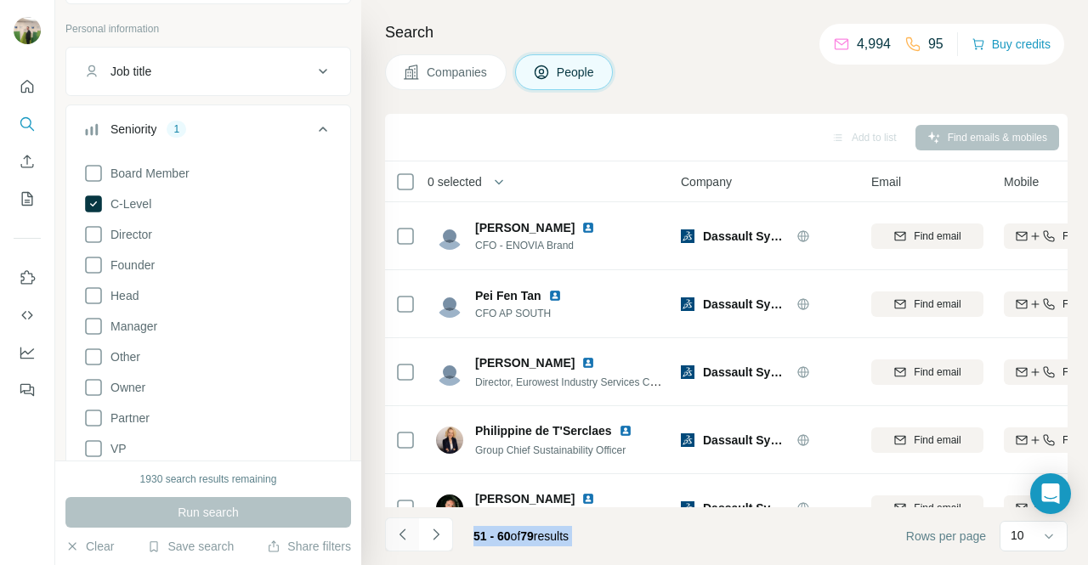
click at [411, 533] on button "Navigate to previous page" at bounding box center [402, 535] width 34 height 34
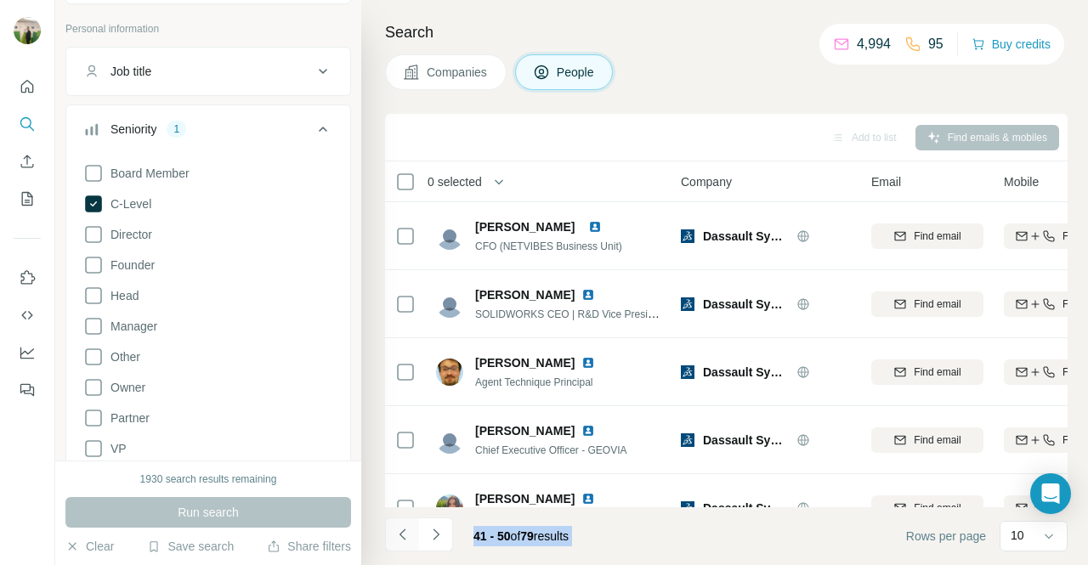
click at [411, 533] on button "Navigate to previous page" at bounding box center [402, 535] width 34 height 34
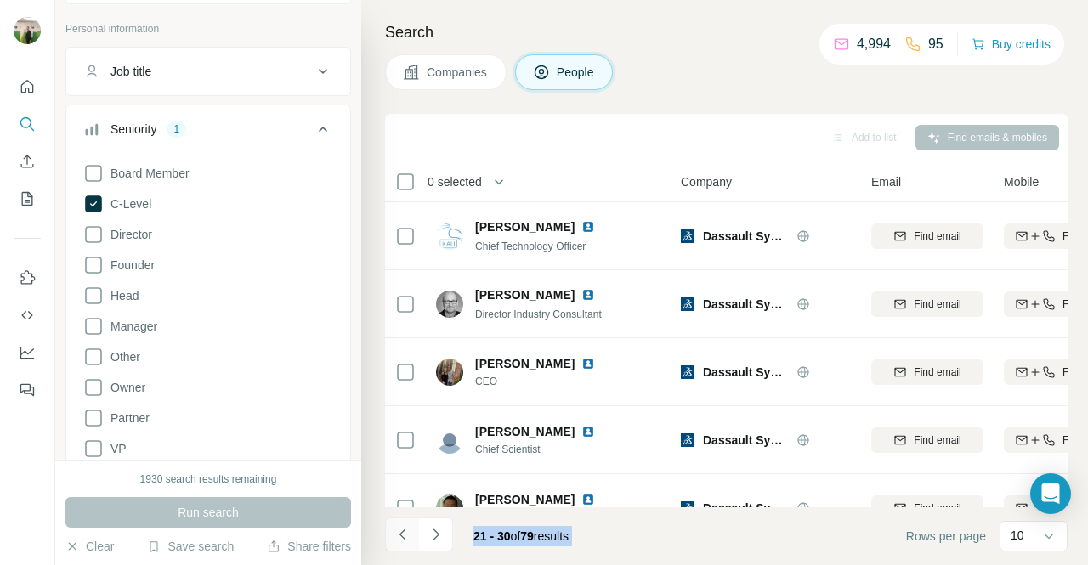
click at [411, 533] on button "Navigate to previous page" at bounding box center [402, 535] width 34 height 34
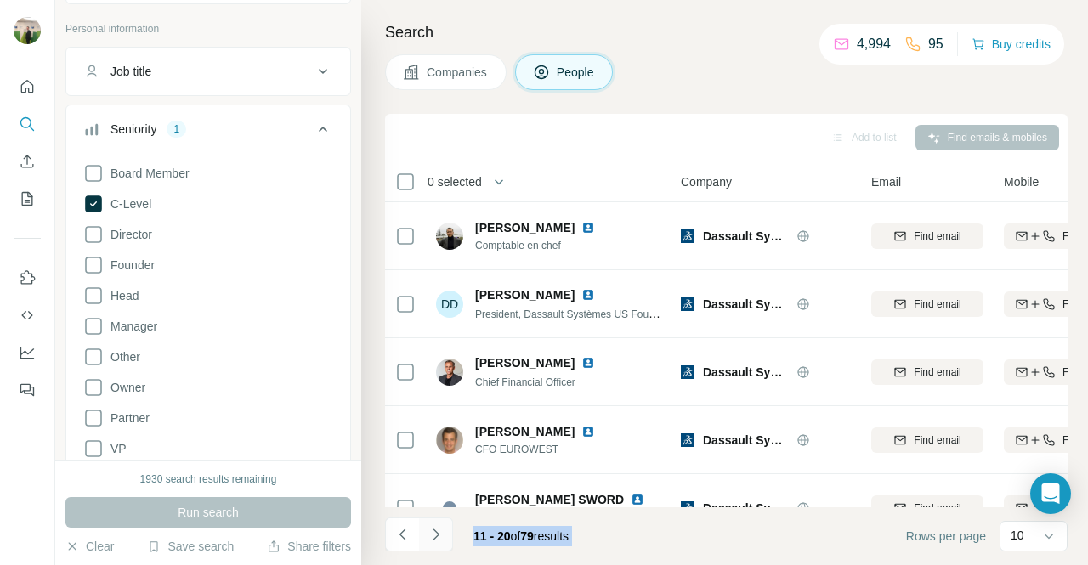
click at [445, 533] on button "Navigate to next page" at bounding box center [436, 535] width 34 height 34
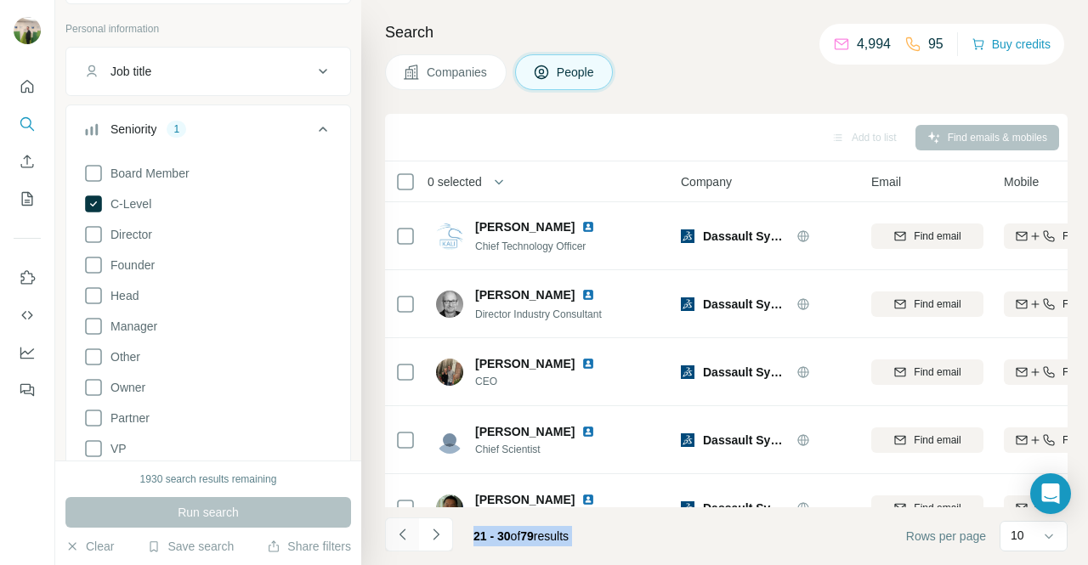
click at [389, 536] on button "Navigate to previous page" at bounding box center [402, 535] width 34 height 34
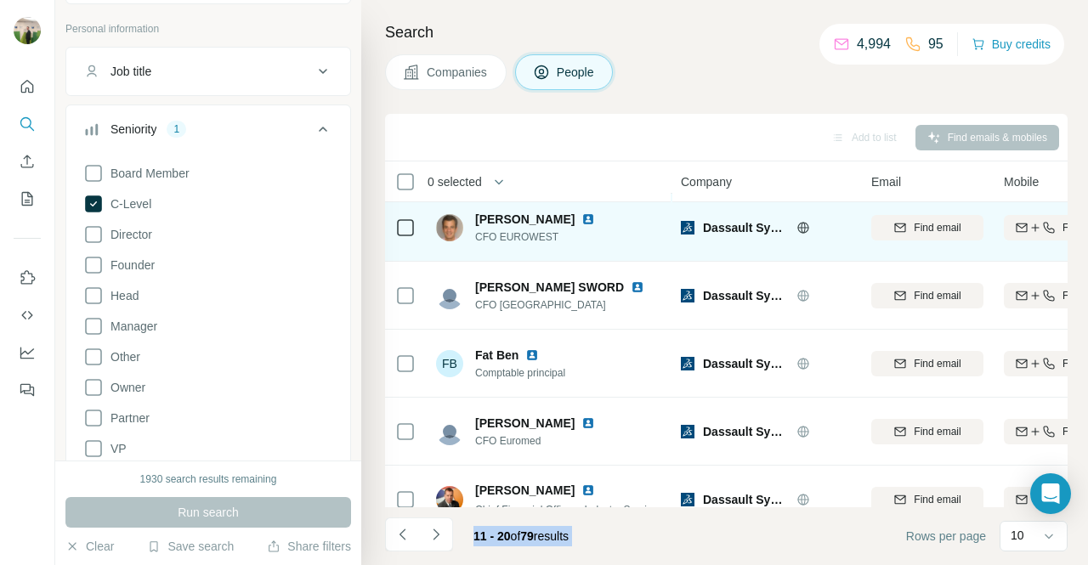
scroll to position [383, 0]
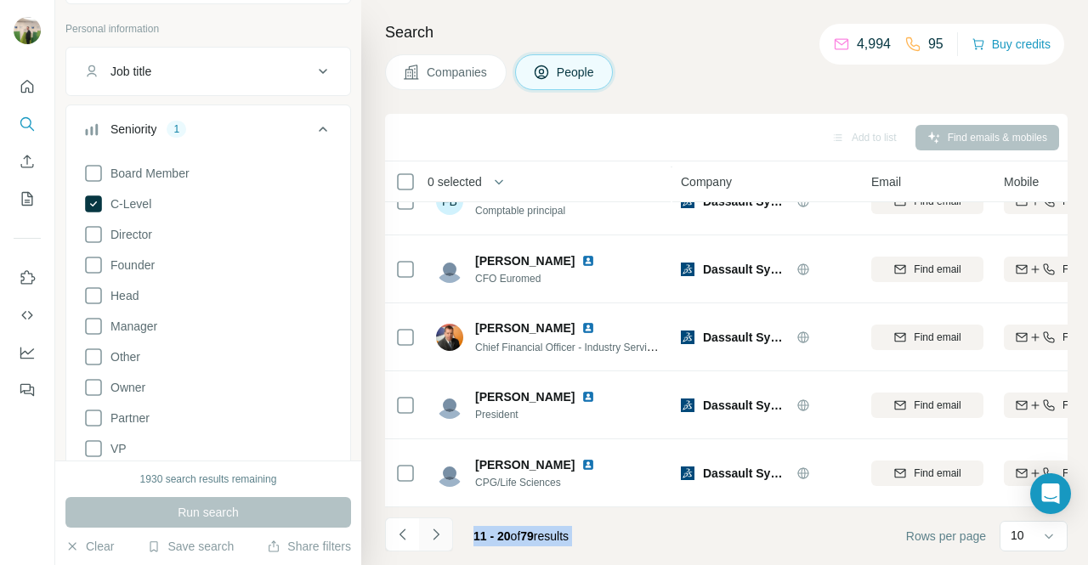
click at [442, 526] on icon "Navigate to next page" at bounding box center [436, 534] width 17 height 17
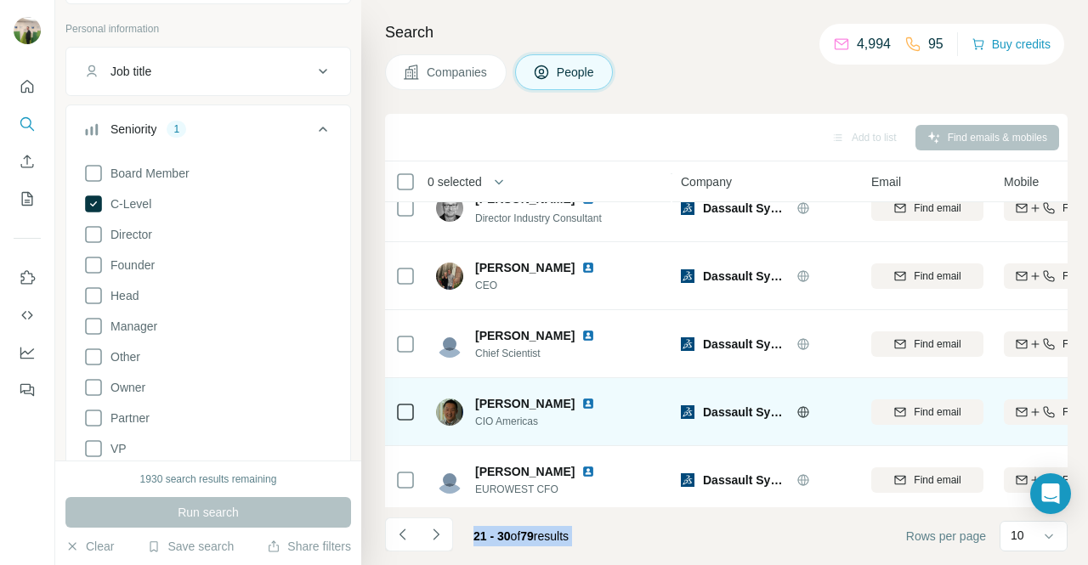
scroll to position [0, 0]
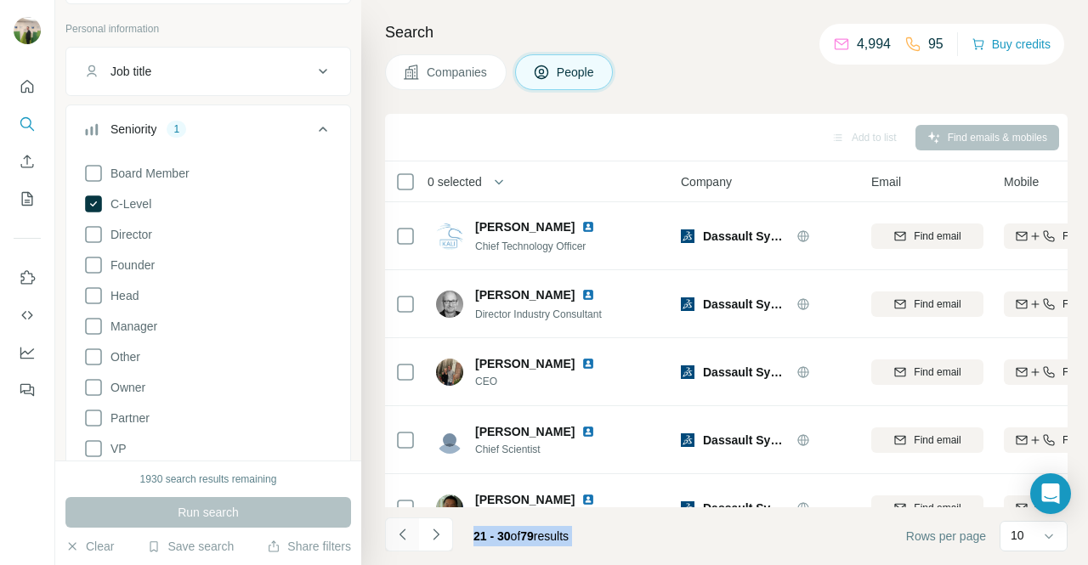
click at [400, 538] on icon "Navigate to previous page" at bounding box center [402, 534] width 17 height 17
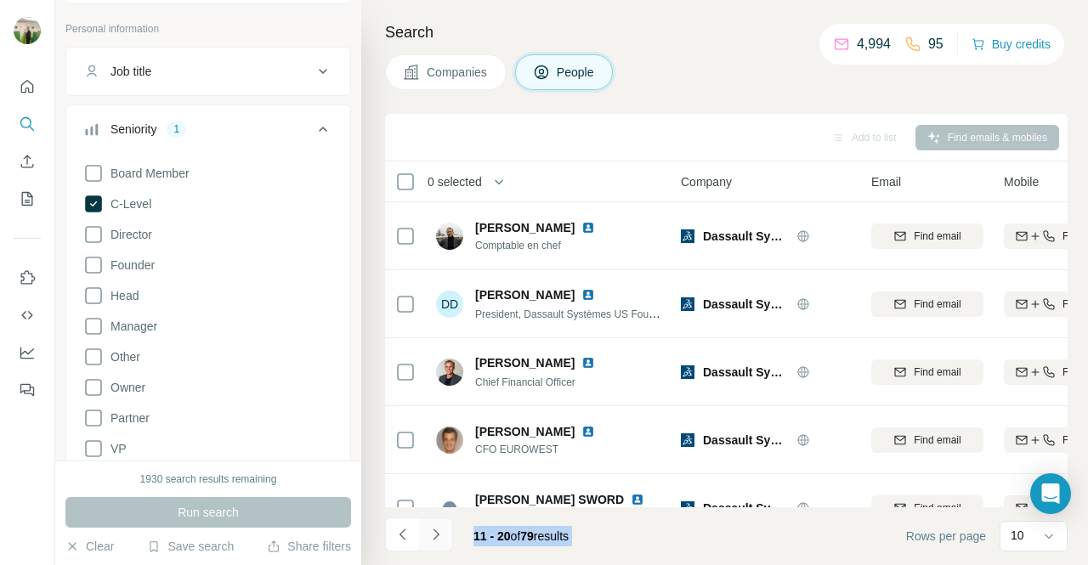
click at [447, 528] on button "Navigate to next page" at bounding box center [436, 535] width 34 height 34
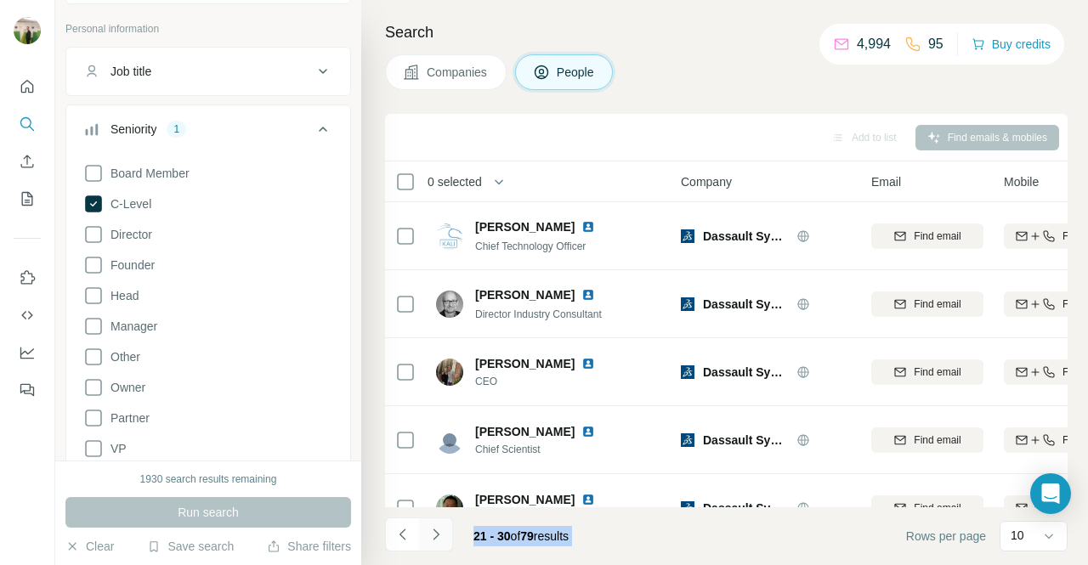
click at [447, 528] on button "Navigate to next page" at bounding box center [436, 535] width 34 height 34
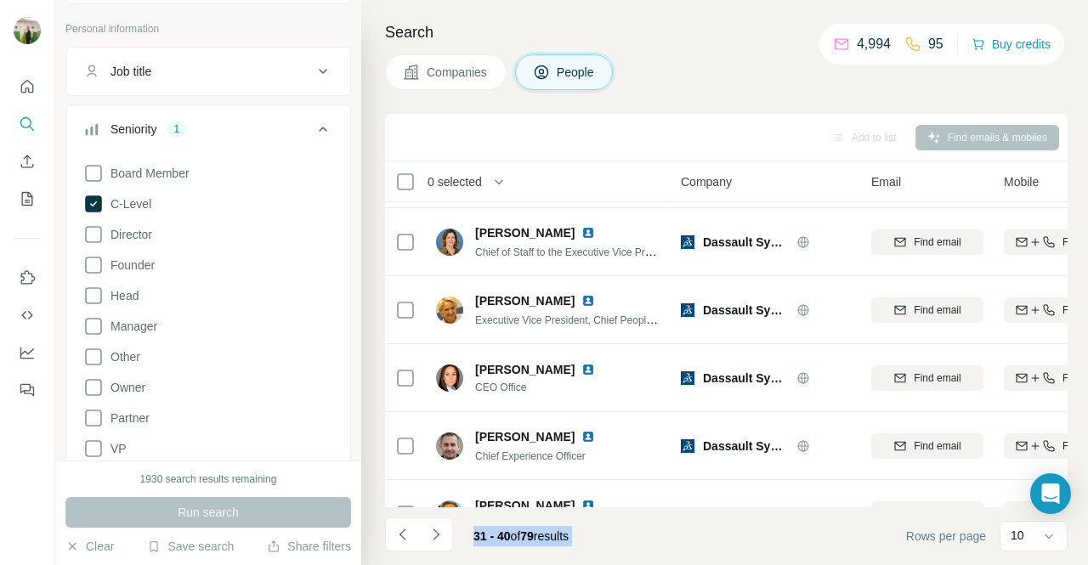
scroll to position [329, 0]
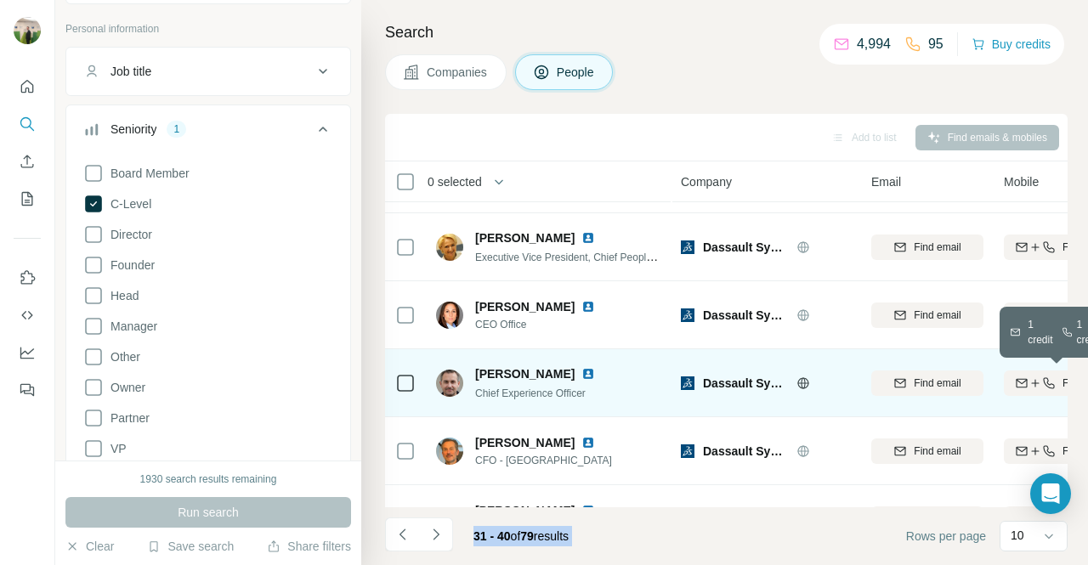
click at [1042, 373] on button "Find both" at bounding box center [1060, 384] width 112 height 26
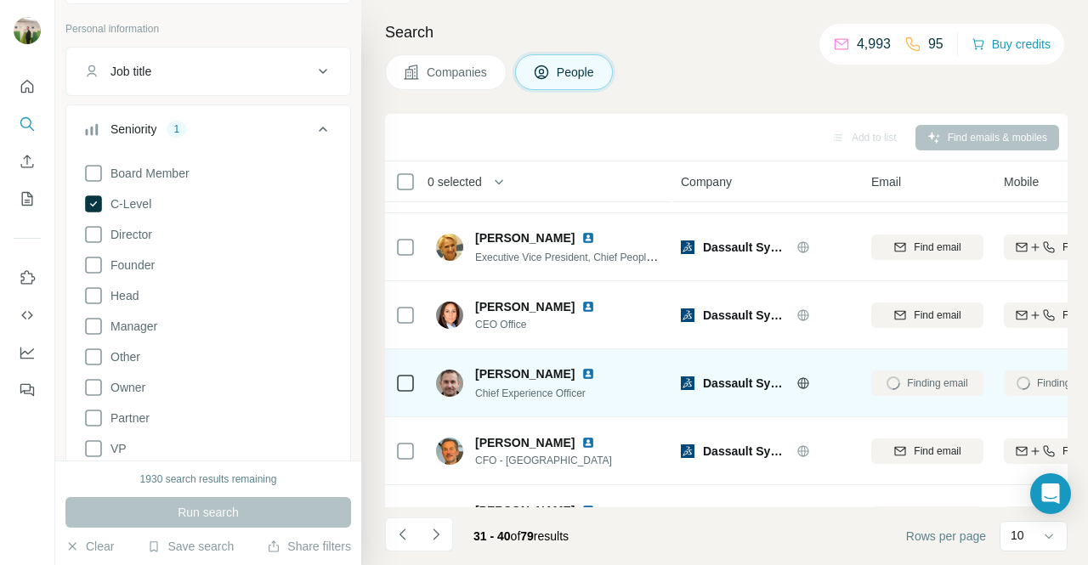
click at [532, 392] on span "Chief Experience Officer" at bounding box center [530, 394] width 111 height 12
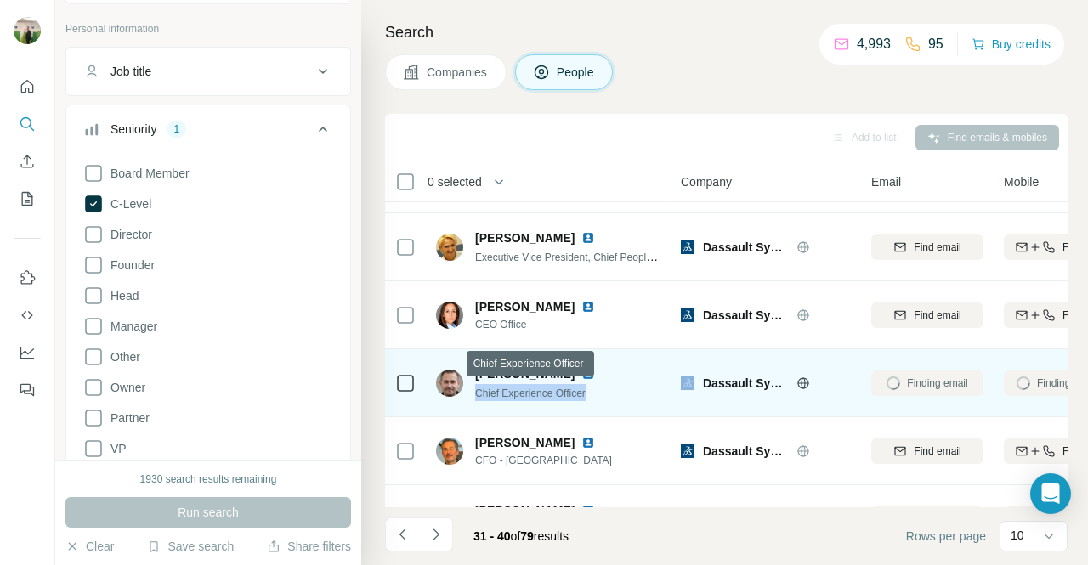
click at [532, 392] on span "Chief Experience Officer" at bounding box center [530, 394] width 111 height 12
copy span "Chief Experience Officer"
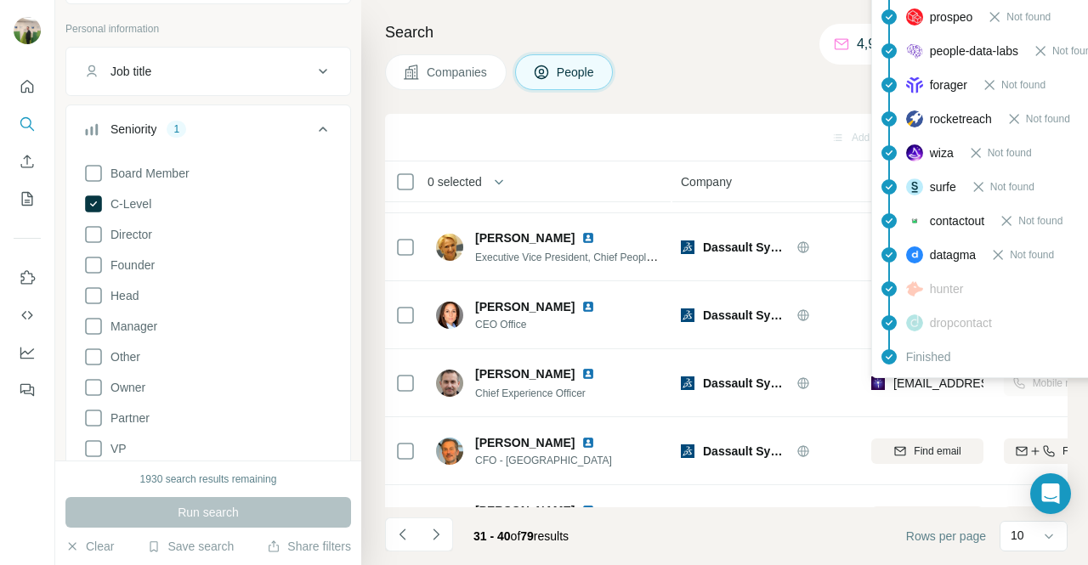
click at [940, 374] on div "apollo Not found findymail Not found leadmagic Email found prospeo Not found pe…" at bounding box center [1024, 136] width 306 height 485
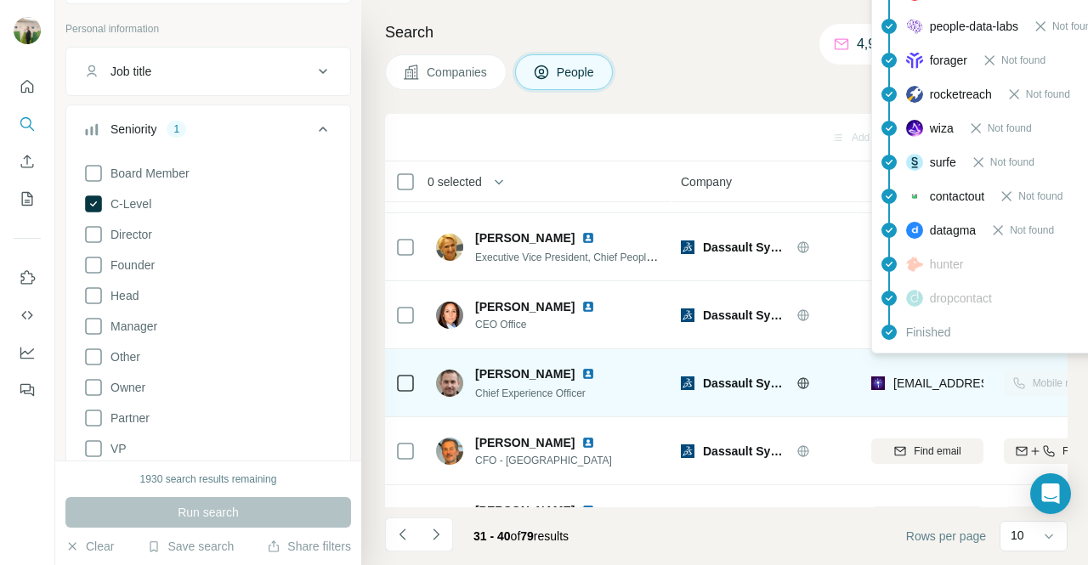
click at [938, 380] on span "[EMAIL_ADDRESS][DOMAIN_NAME]" at bounding box center [993, 384] width 201 height 14
copy tr "[EMAIL_ADDRESS][DOMAIN_NAME]"
